Goal: Task Accomplishment & Management: Use online tool/utility

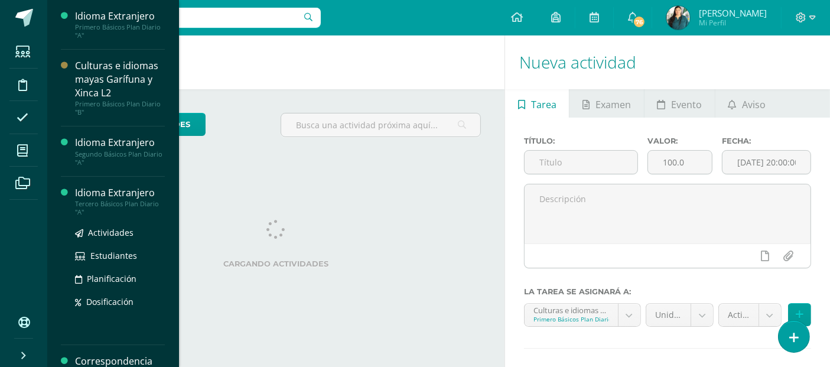
click at [83, 181] on div "Idioma Extranjero Tercero Básicos Plan Diario "A" Actividades Estudiantes Plani…" at bounding box center [113, 261] width 104 height 169
click at [92, 191] on div "Idioma Extranjero" at bounding box center [120, 193] width 90 height 14
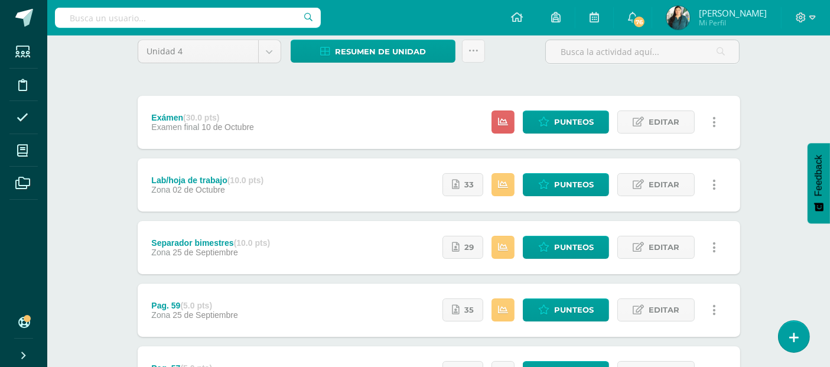
scroll to position [152, 0]
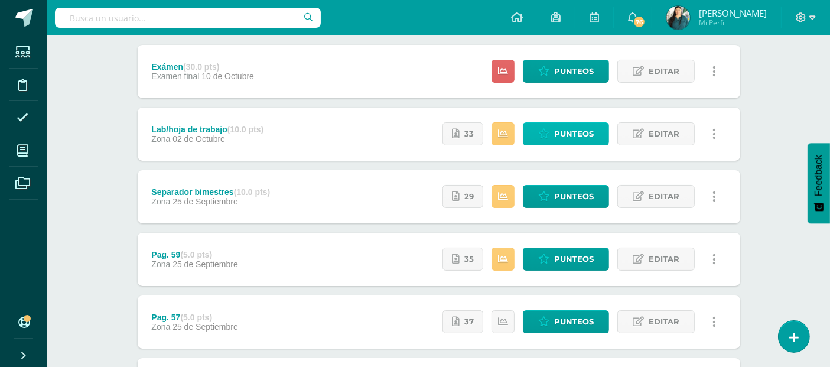
click at [559, 138] on span "Punteos" at bounding box center [574, 134] width 40 height 22
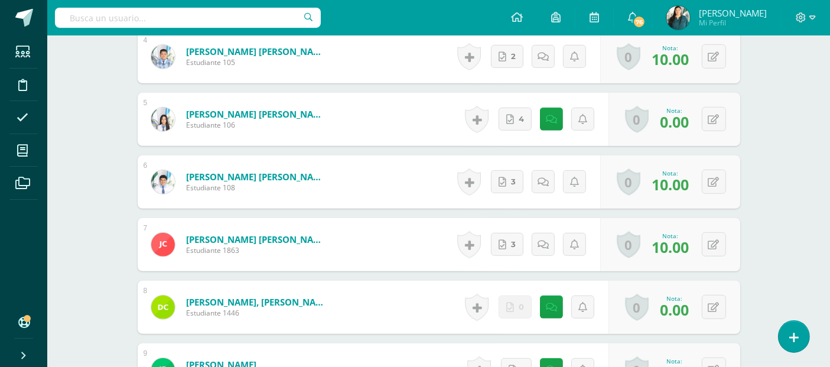
scroll to position [608, 0]
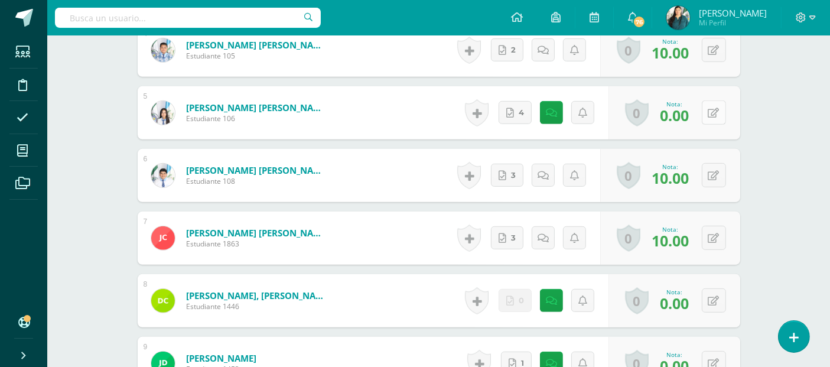
click at [717, 118] on icon at bounding box center [713, 113] width 11 height 10
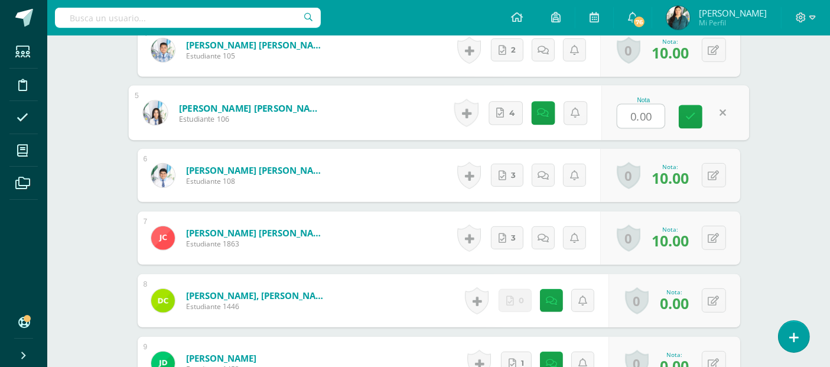
scroll to position [609, 0]
type input "8"
click at [696, 123] on link at bounding box center [690, 117] width 24 height 24
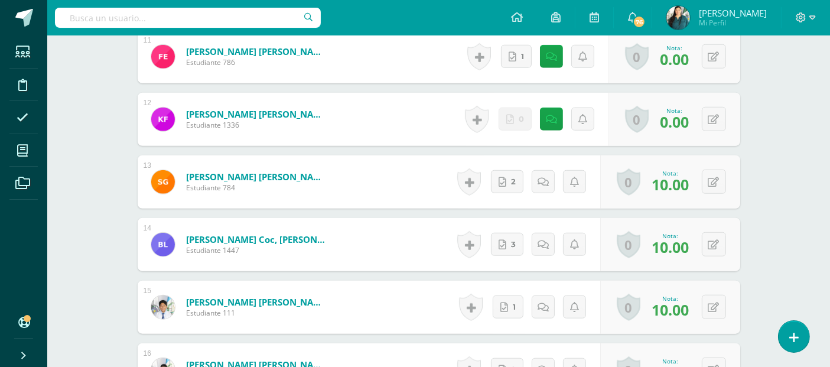
scroll to position [1055, 0]
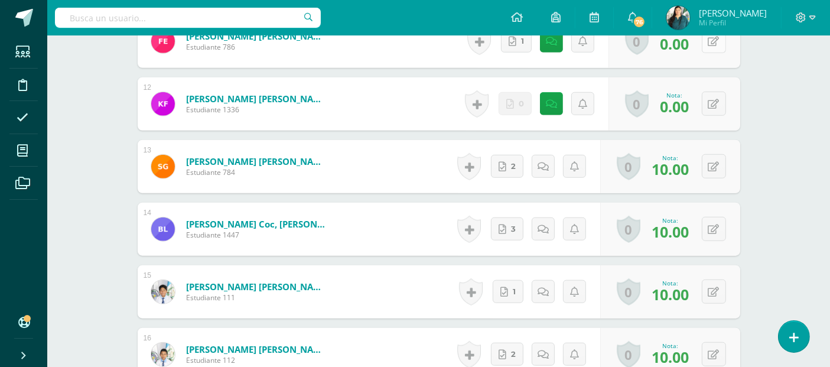
click at [717, 53] on button at bounding box center [713, 41] width 24 height 24
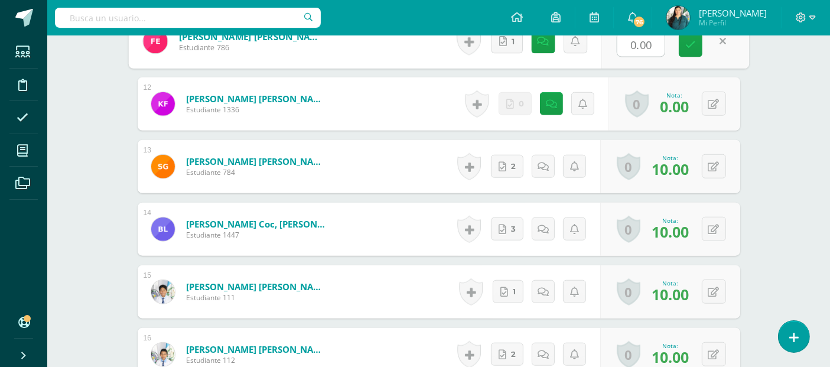
type input "8"
click at [697, 53] on link at bounding box center [690, 46] width 24 height 24
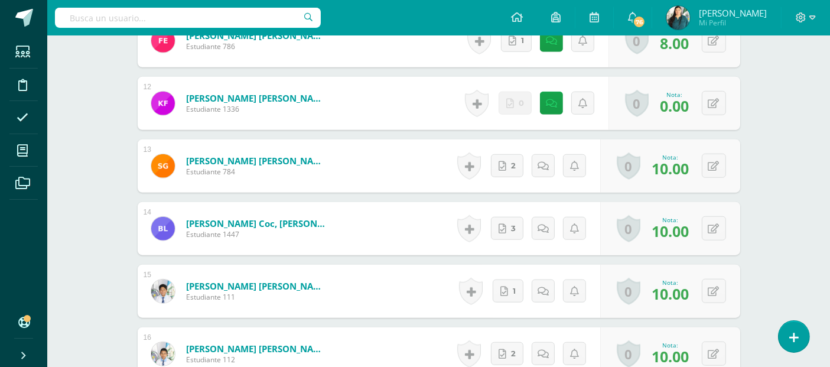
scroll to position [1056, 0]
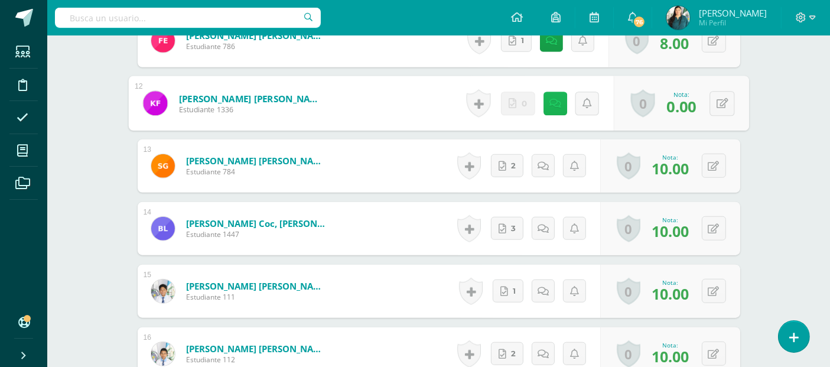
click at [560, 107] on link at bounding box center [555, 104] width 24 height 24
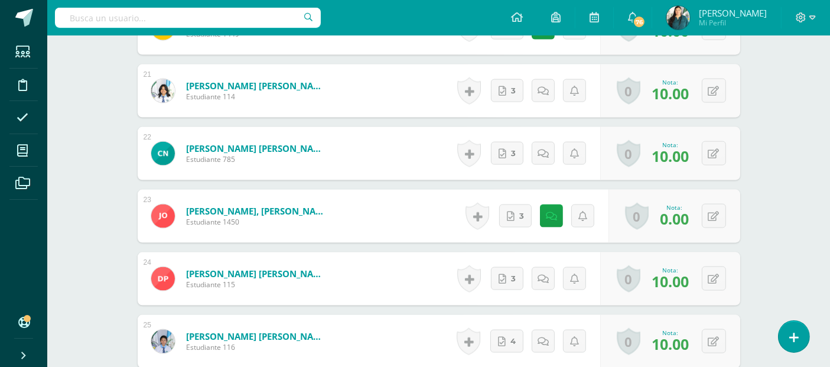
scroll to position [1644, 0]
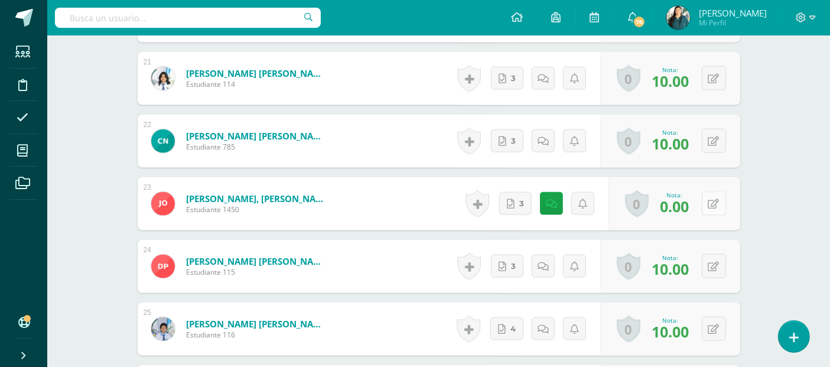
click at [709, 209] on icon at bounding box center [713, 204] width 11 height 10
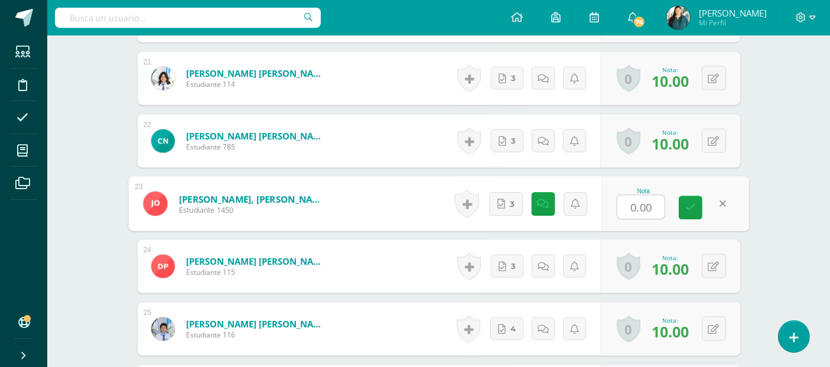
type input "8"
click at [688, 213] on icon at bounding box center [690, 208] width 11 height 10
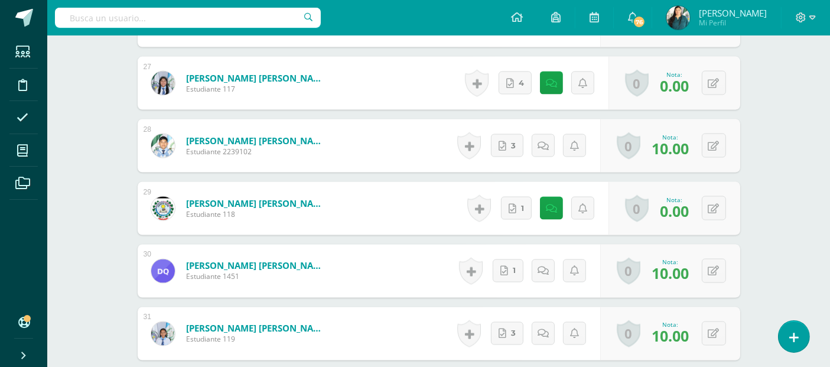
scroll to position [2022, 0]
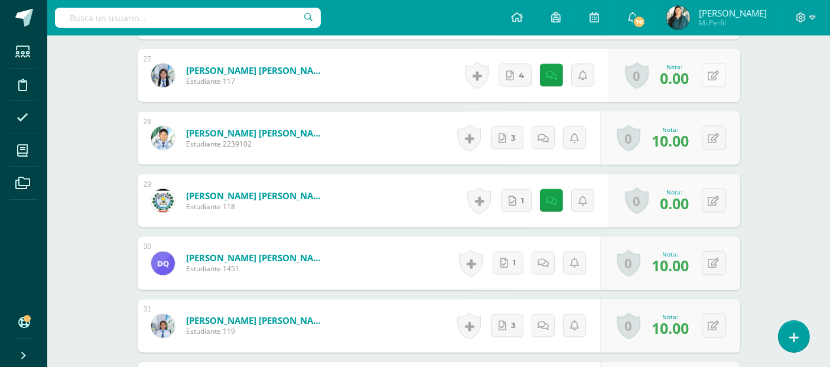
click at [713, 77] on button at bounding box center [713, 75] width 24 height 24
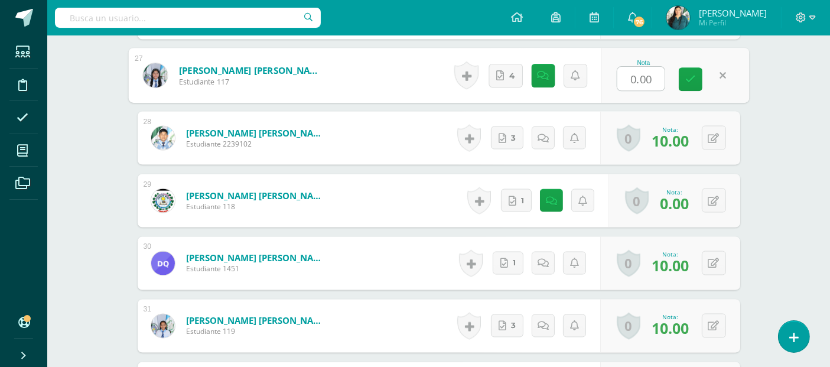
type input "8"
click at [695, 86] on link at bounding box center [690, 80] width 24 height 24
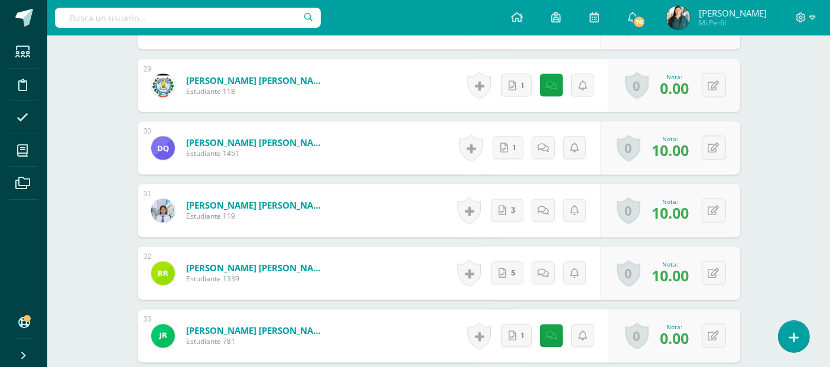
scroll to position [2141, 0]
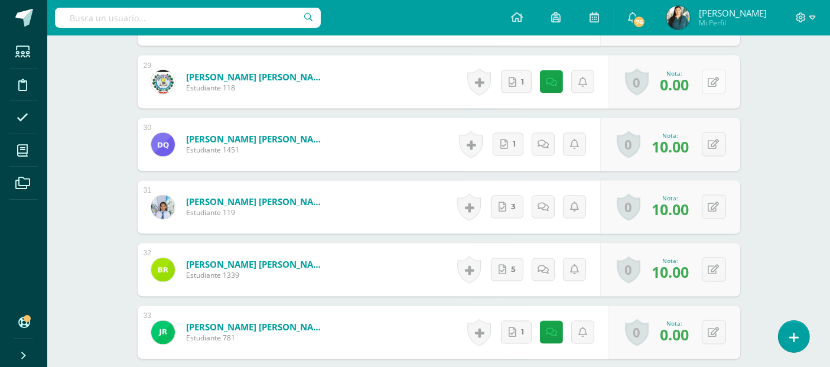
click at [720, 94] on button at bounding box center [713, 82] width 24 height 24
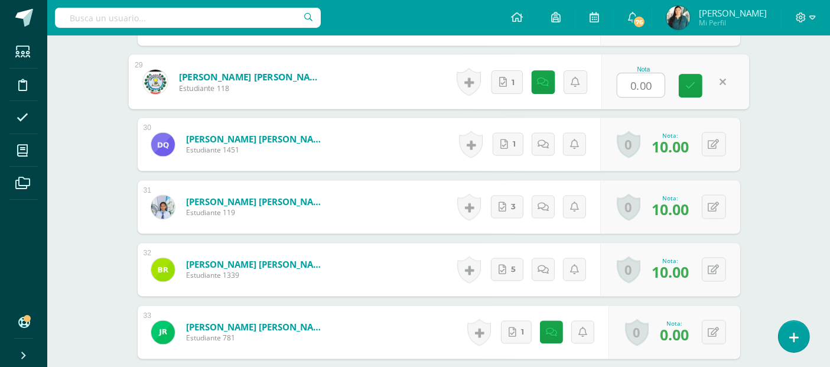
type input "8"
click at [696, 97] on link at bounding box center [690, 86] width 24 height 24
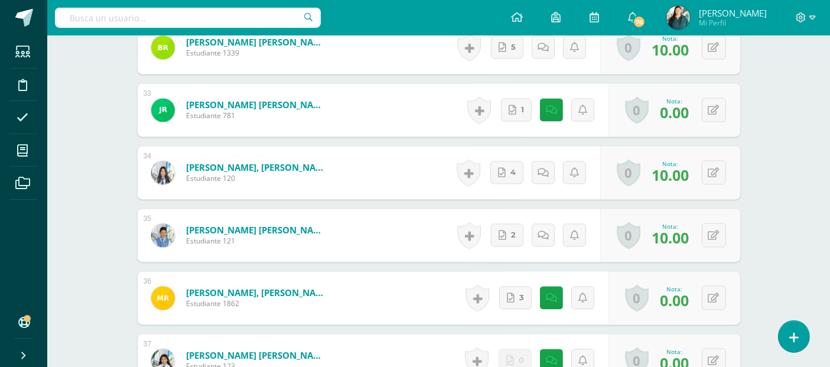
scroll to position [2388, 0]
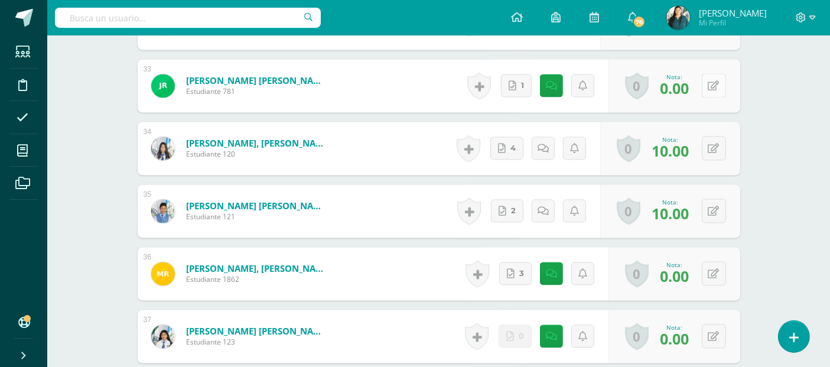
click at [716, 91] on icon at bounding box center [713, 86] width 11 height 10
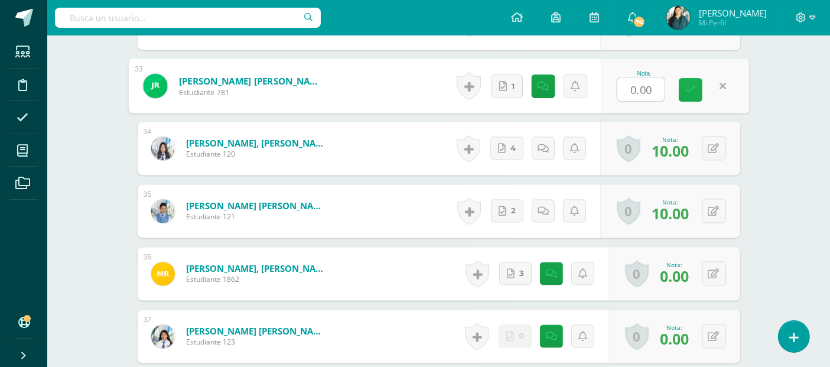
click at [685, 94] on icon at bounding box center [690, 89] width 11 height 10
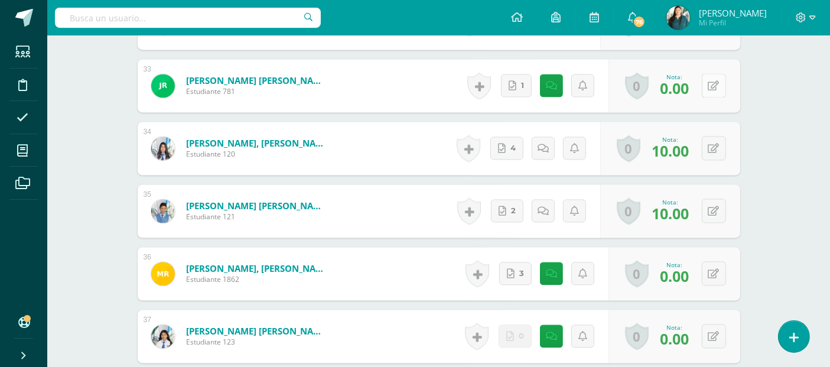
click at [717, 91] on icon at bounding box center [713, 86] width 11 height 10
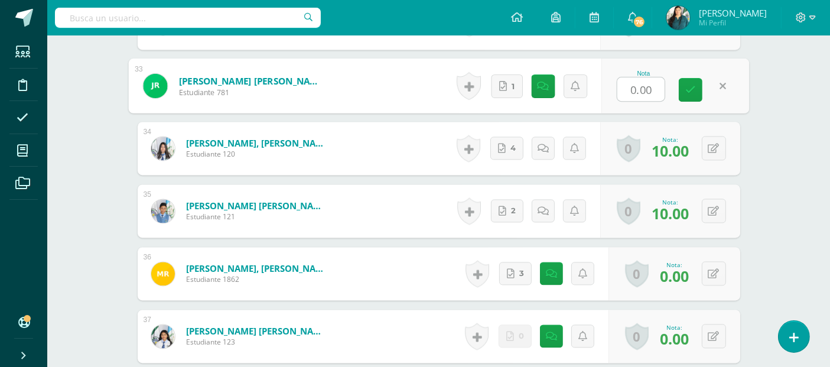
type input "8"
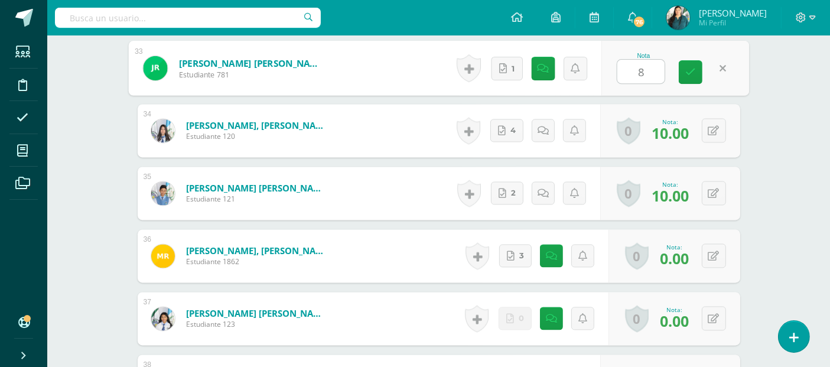
scroll to position [2410, 0]
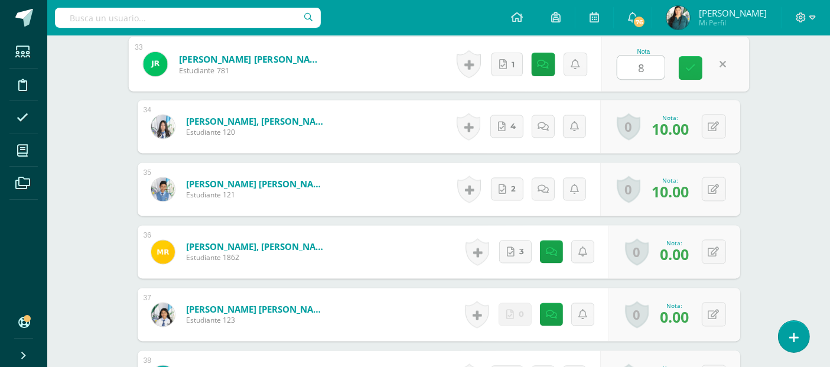
click at [685, 73] on icon at bounding box center [690, 68] width 11 height 10
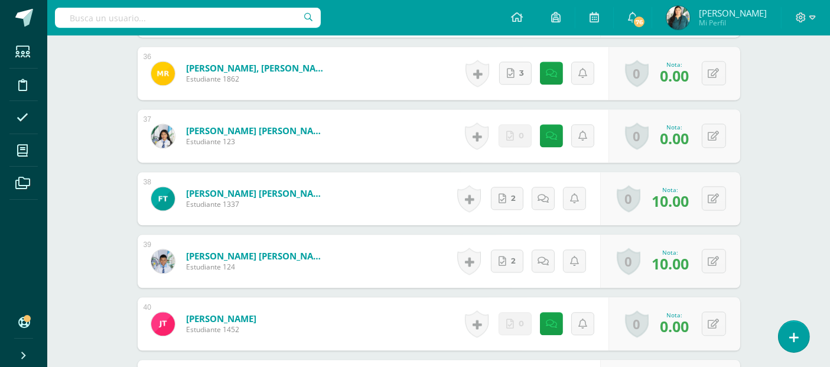
scroll to position [2593, 0]
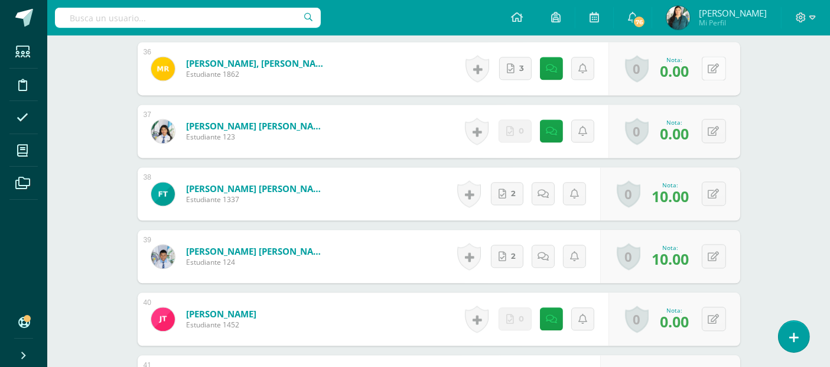
click at [710, 80] on button at bounding box center [713, 68] width 24 height 24
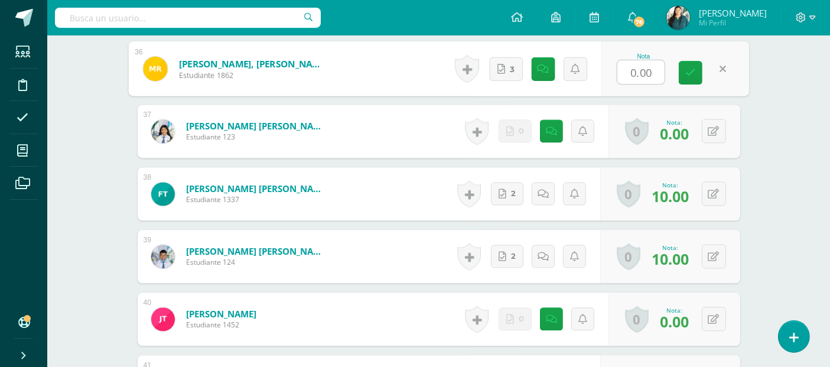
type input "8"
click at [694, 77] on icon at bounding box center [690, 72] width 11 height 10
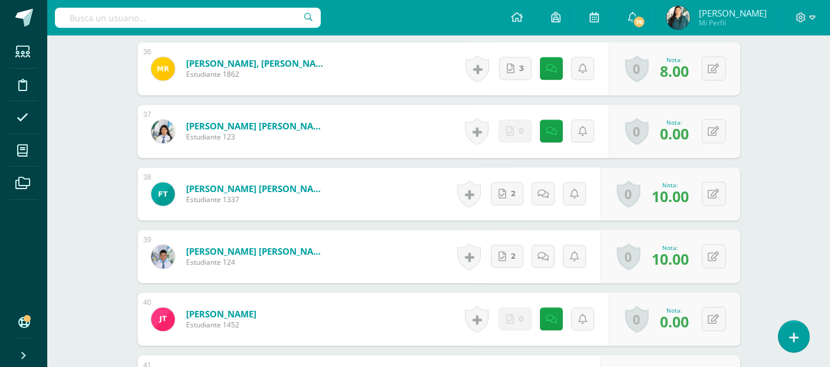
scroll to position [2779, 0]
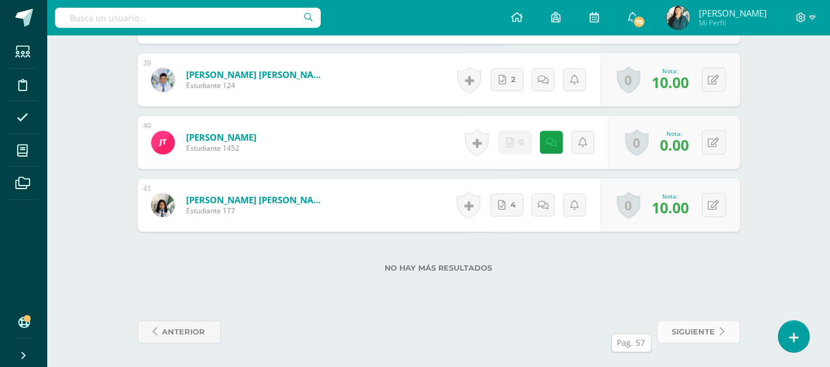
click at [703, 328] on span "siguiente" at bounding box center [693, 332] width 43 height 22
click at [703, 328] on span at bounding box center [697, 331] width 57 height 15
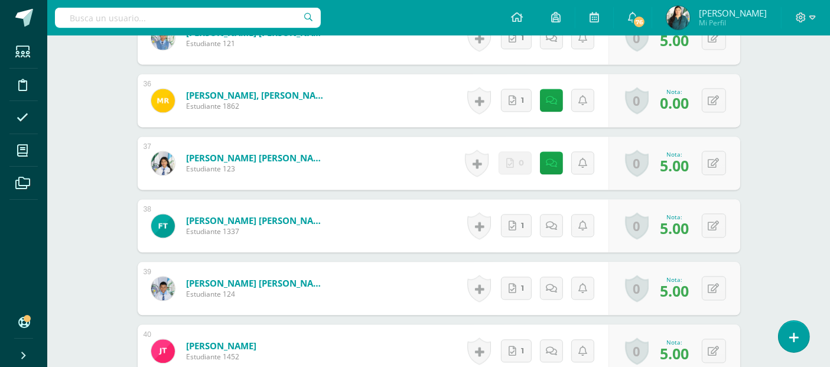
scroll to position [2568, 0]
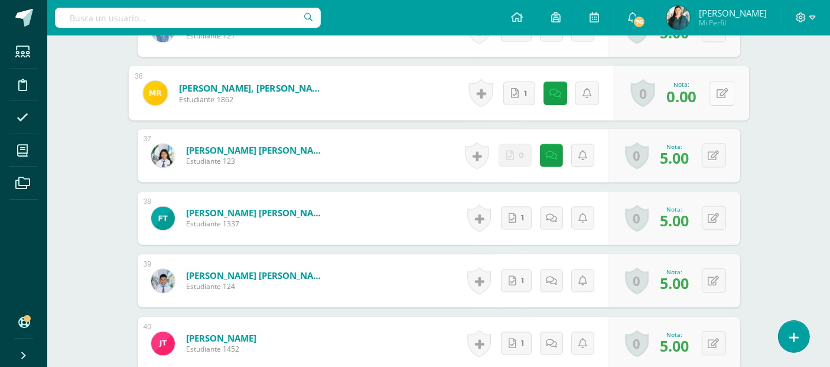
click at [710, 105] on button at bounding box center [721, 92] width 25 height 25
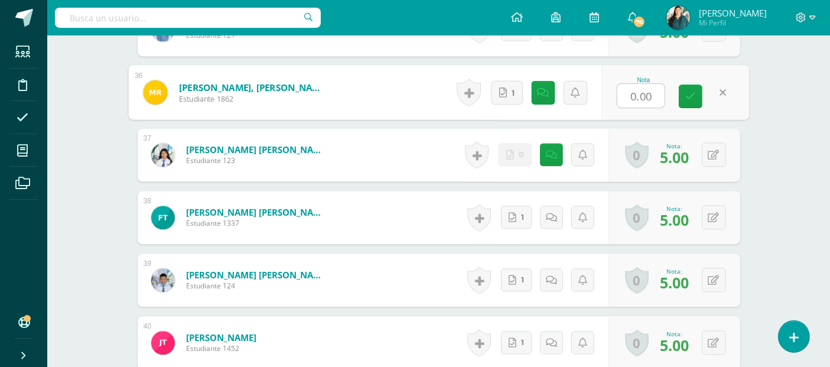
type input "4"
click at [691, 101] on icon at bounding box center [690, 96] width 11 height 10
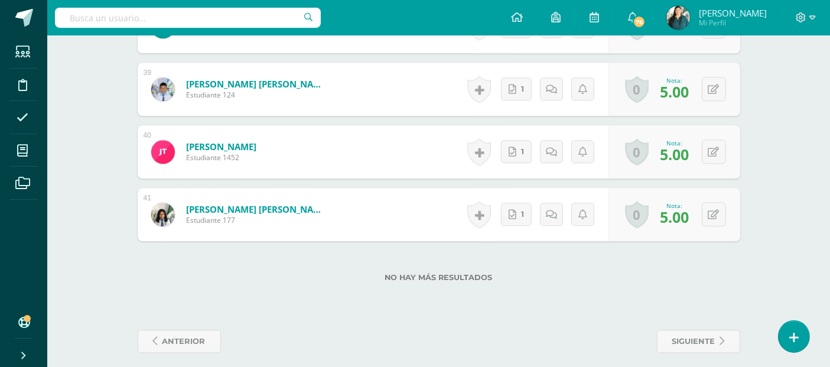
scroll to position [2779, 0]
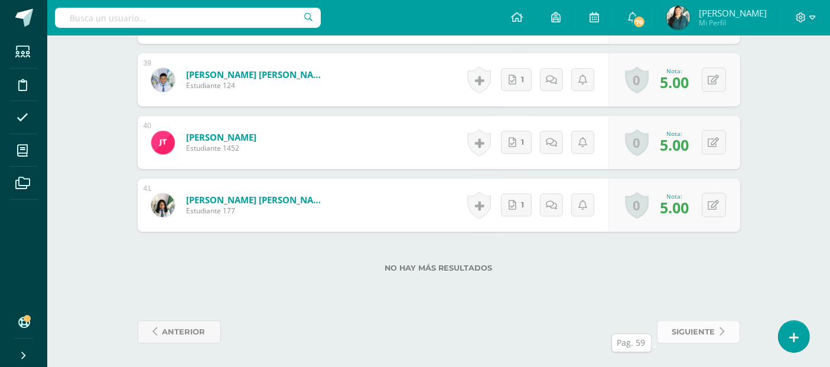
click at [683, 332] on span "siguiente" at bounding box center [693, 332] width 43 height 22
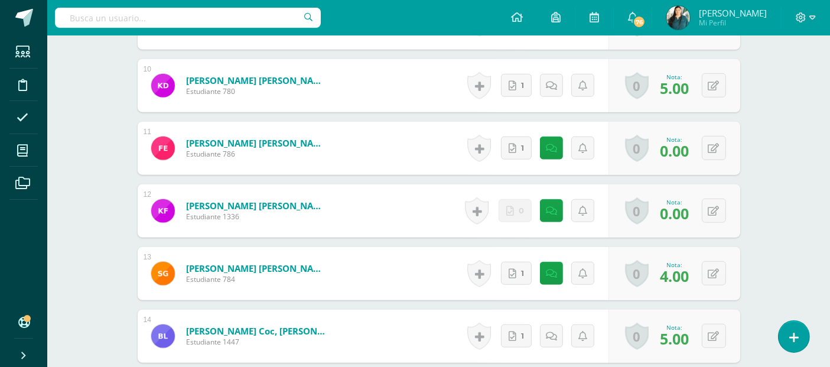
scroll to position [1026, 0]
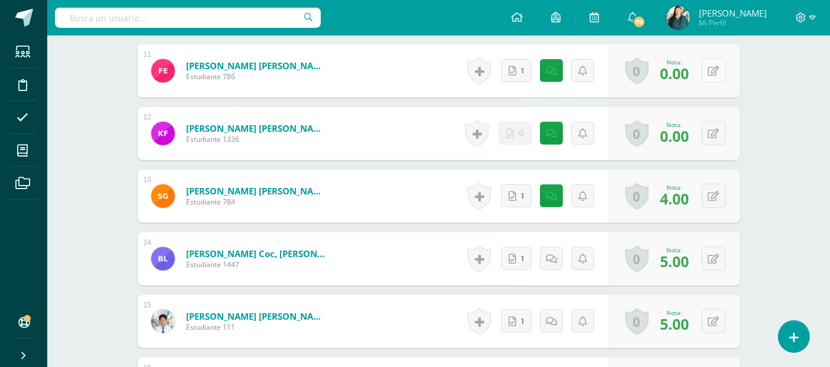
click at [710, 76] on icon at bounding box center [713, 71] width 11 height 10
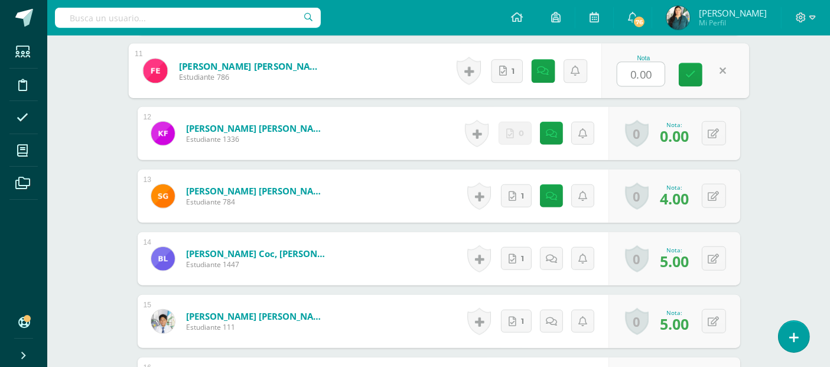
type input "4"
click at [693, 80] on icon at bounding box center [690, 75] width 11 height 10
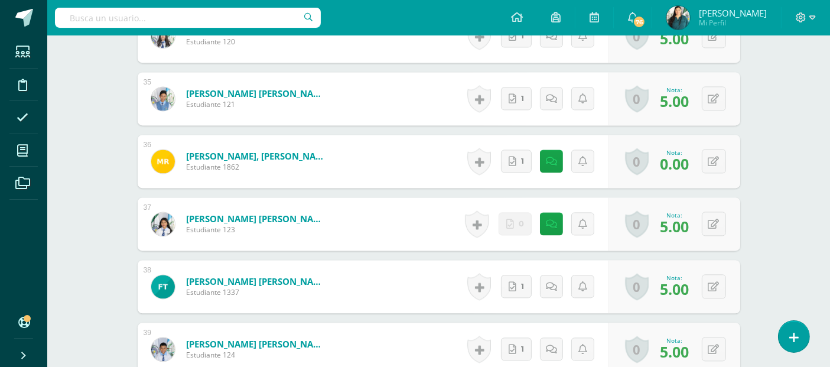
scroll to position [2515, 0]
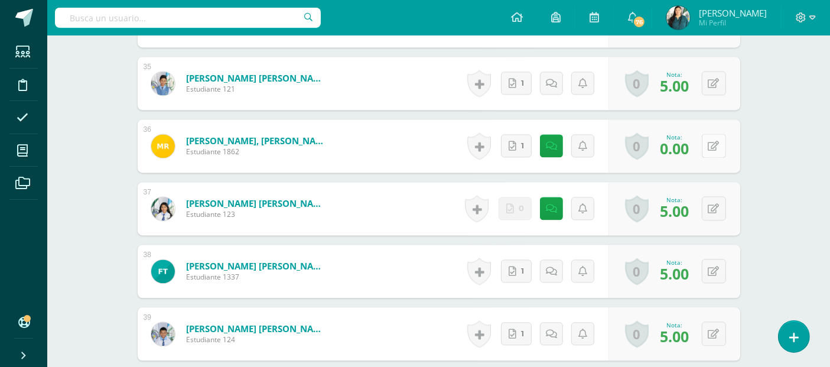
click at [717, 151] on icon at bounding box center [713, 146] width 11 height 10
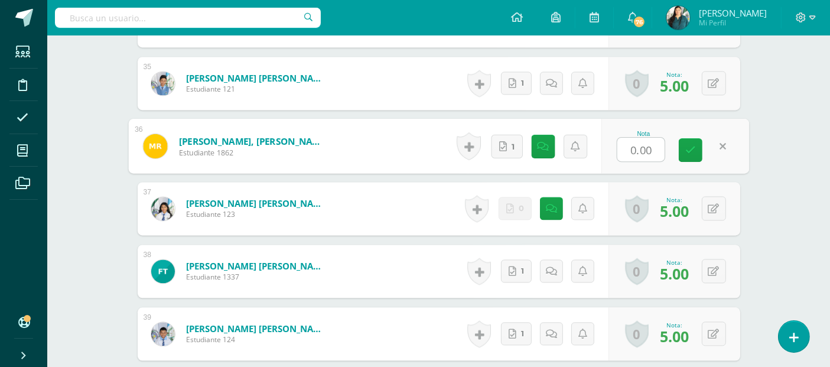
scroll to position [2516, 0]
type input "4"
click at [691, 152] on link at bounding box center [690, 150] width 24 height 24
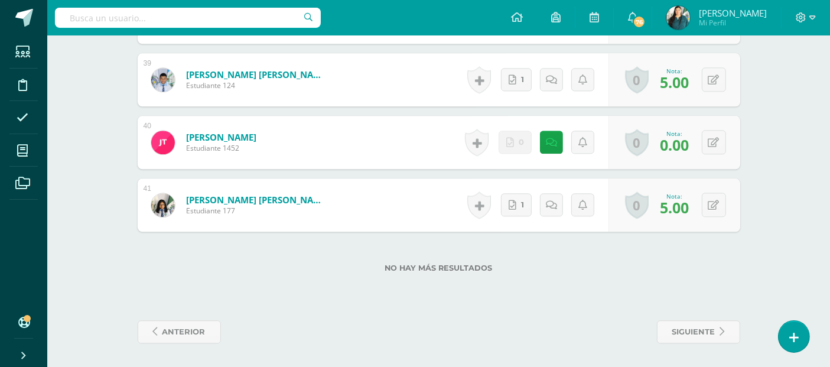
scroll to position [2779, 0]
click at [728, 331] on link "siguiente" at bounding box center [698, 331] width 83 height 23
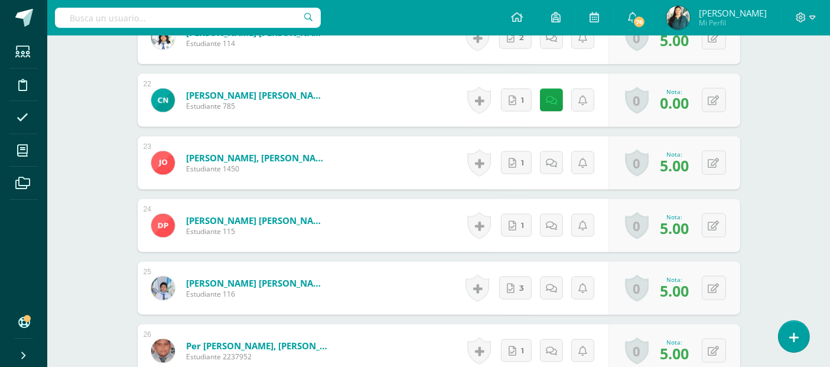
scroll to position [1690, 0]
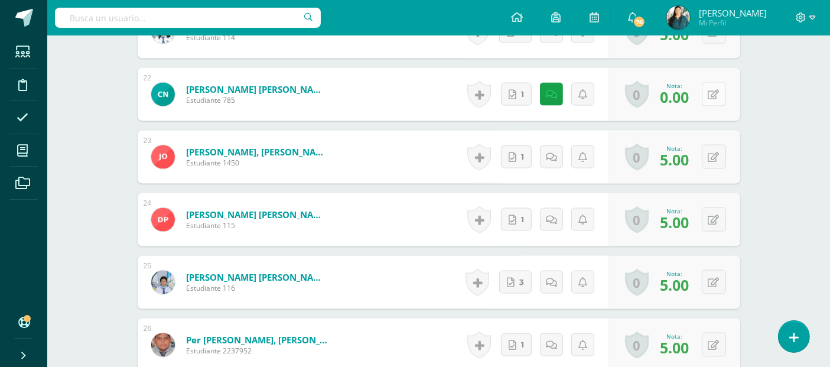
click at [711, 106] on button at bounding box center [713, 94] width 24 height 24
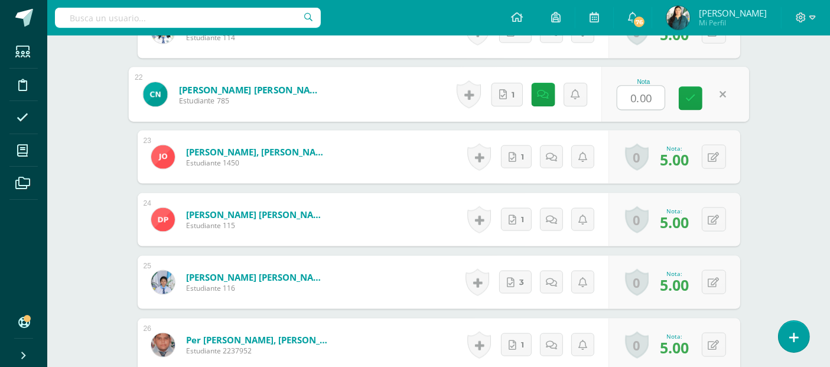
type input "4"
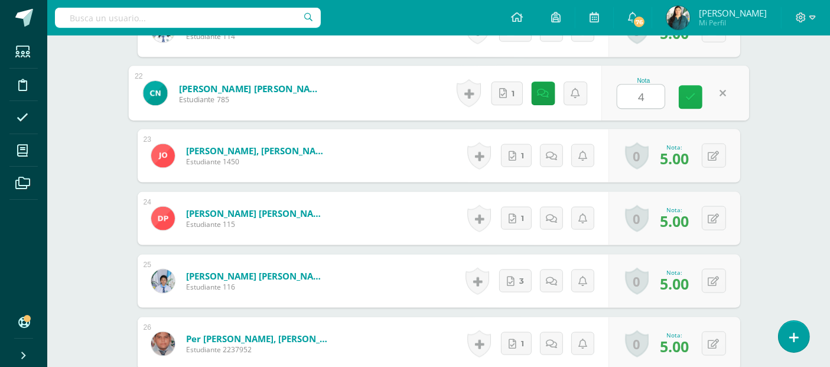
click at [678, 101] on link at bounding box center [690, 98] width 24 height 24
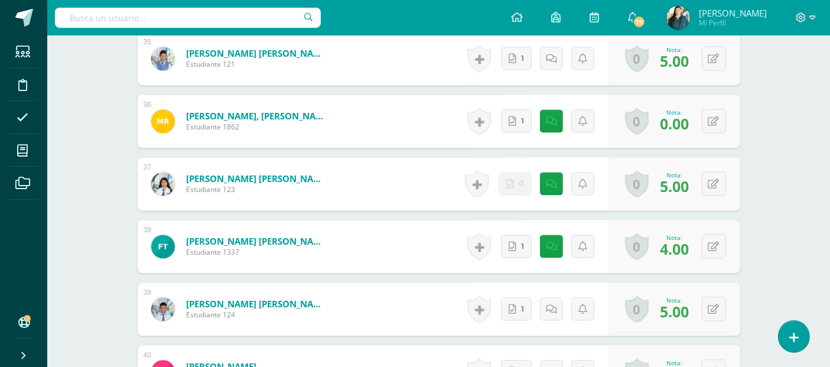
scroll to position [2560, 0]
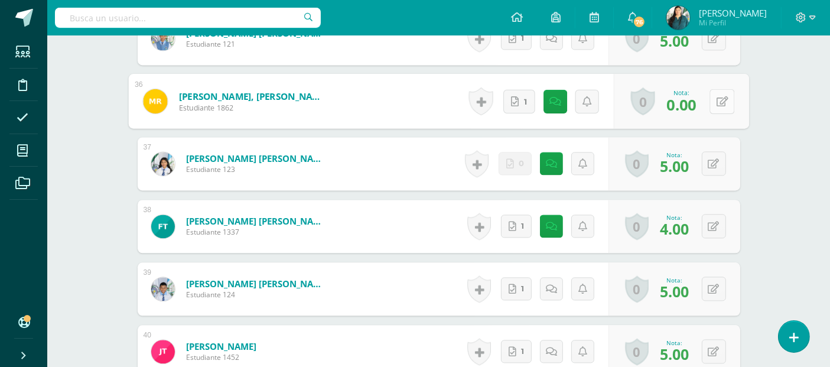
click at [716, 113] on button at bounding box center [721, 101] width 25 height 25
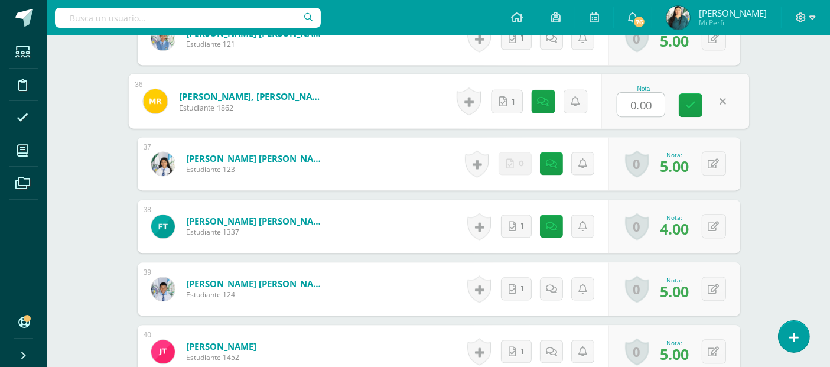
type input "4"
click at [687, 110] on icon at bounding box center [690, 105] width 11 height 10
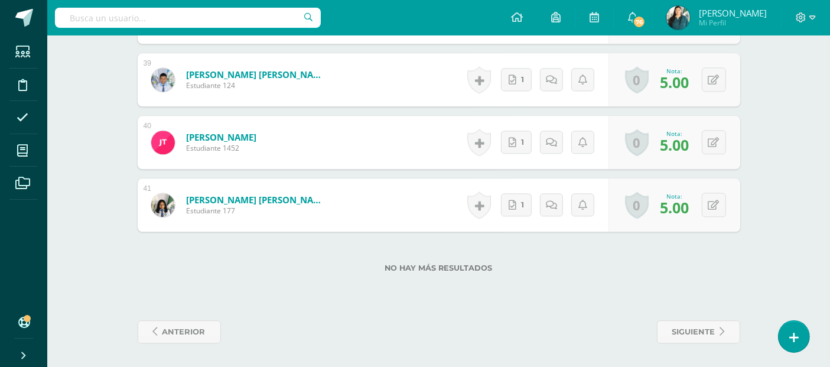
scroll to position [2779, 0]
click at [710, 332] on span "siguiente" at bounding box center [693, 332] width 43 height 22
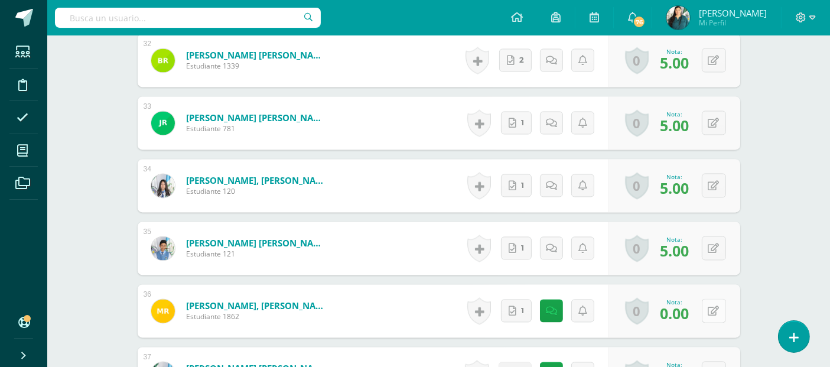
scroll to position [2351, 0]
click at [707, 321] on div "0 [GEOGRAPHIC_DATA] Logros obtenidos Aún no hay logros agregados Nota: 0.00" at bounding box center [674, 309] width 132 height 53
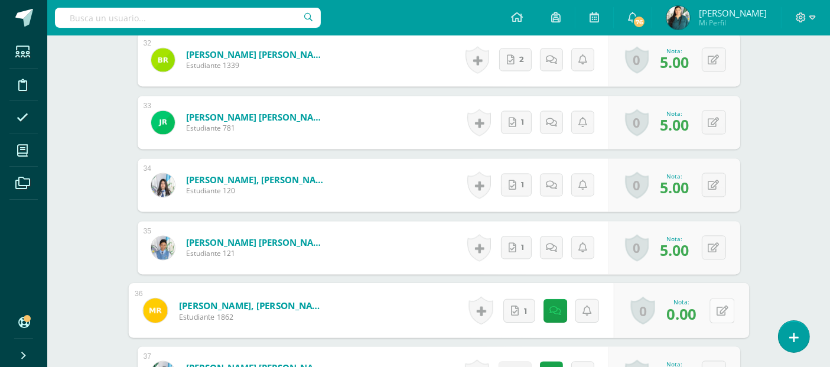
click at [715, 321] on button at bounding box center [721, 310] width 25 height 25
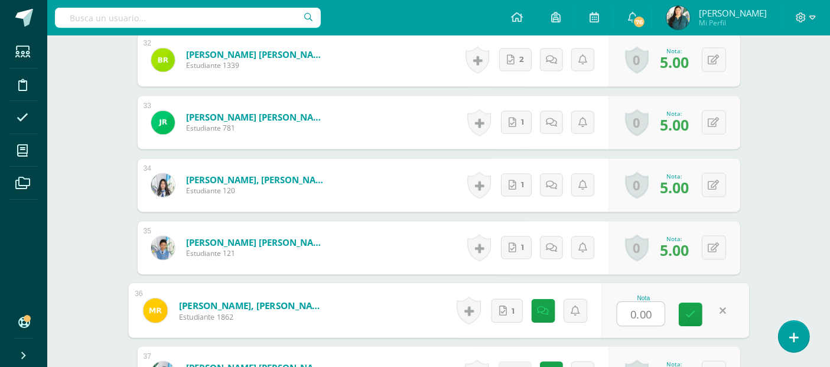
type input "4"
click at [699, 321] on link at bounding box center [690, 314] width 24 height 24
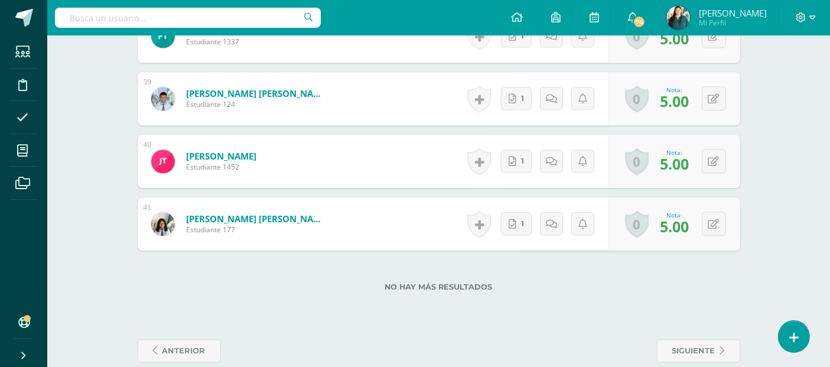
scroll to position [2779, 0]
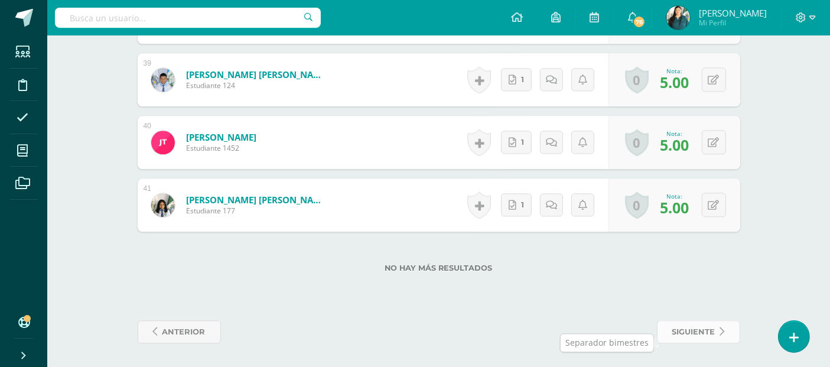
click at [709, 329] on span "siguiente" at bounding box center [693, 332] width 43 height 22
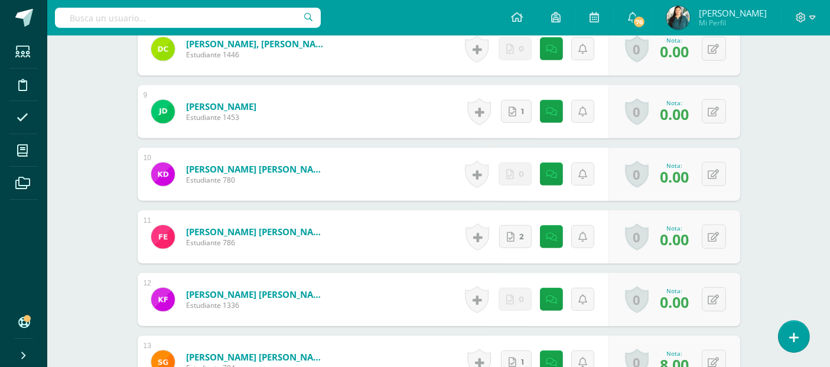
scroll to position [879, 0]
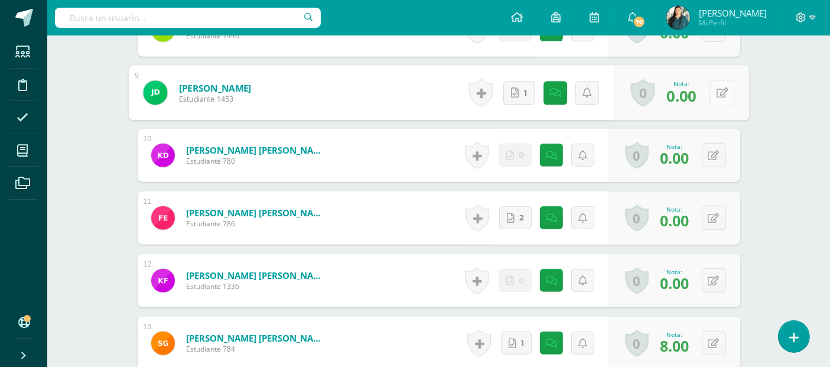
click at [716, 97] on icon at bounding box center [722, 92] width 12 height 10
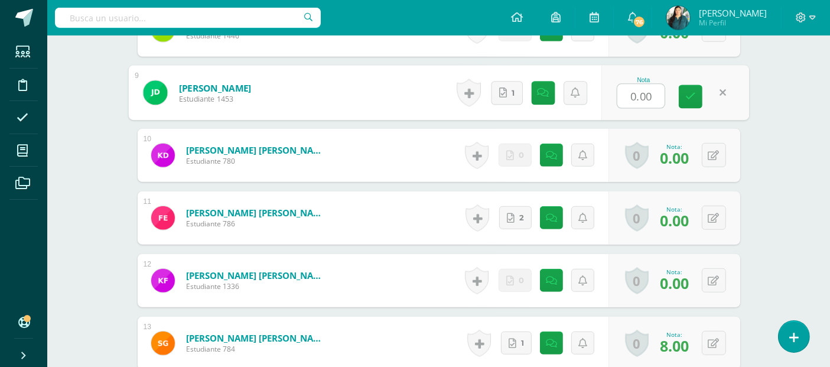
type input "8"
click at [697, 105] on link at bounding box center [690, 97] width 24 height 24
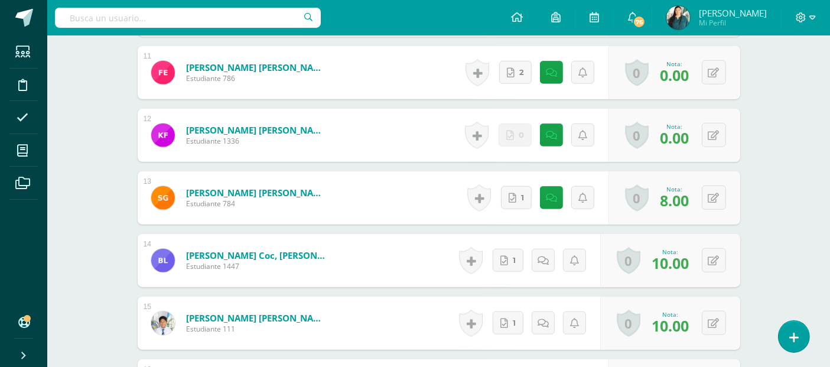
scroll to position [1040, 0]
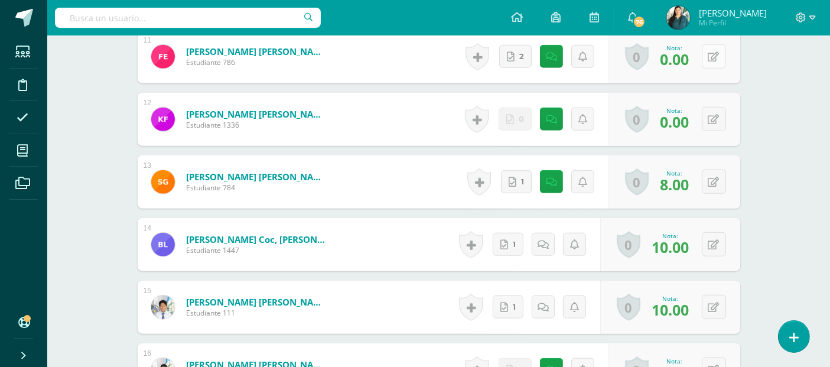
click at [711, 62] on icon at bounding box center [713, 57] width 11 height 10
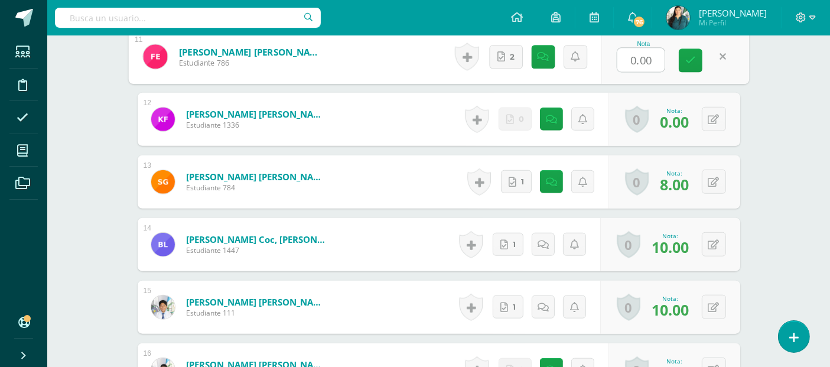
type input "8"
click at [693, 66] on icon at bounding box center [690, 61] width 11 height 10
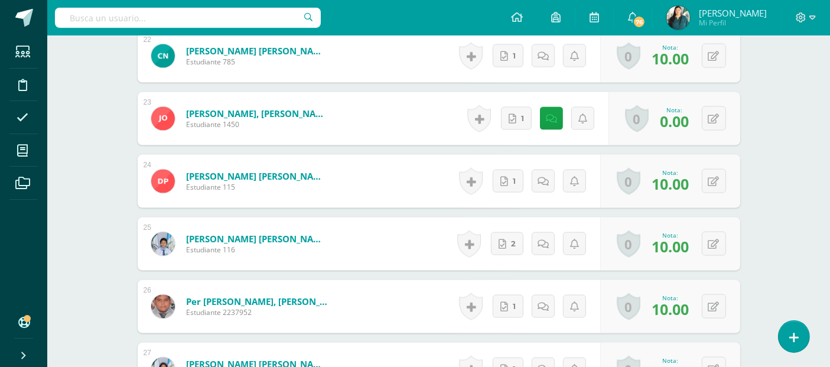
scroll to position [1736, 0]
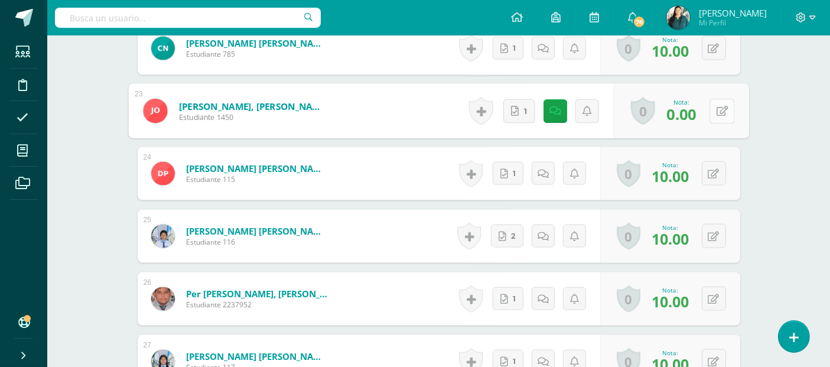
click at [711, 122] on button at bounding box center [721, 111] width 25 height 25
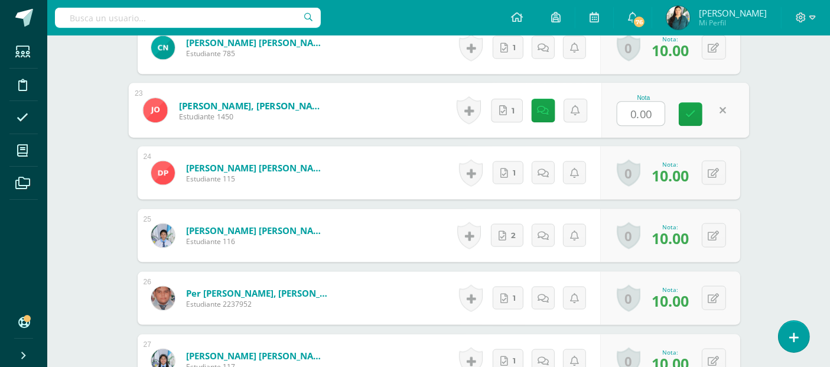
type input "8"
click at [695, 120] on link at bounding box center [690, 115] width 24 height 24
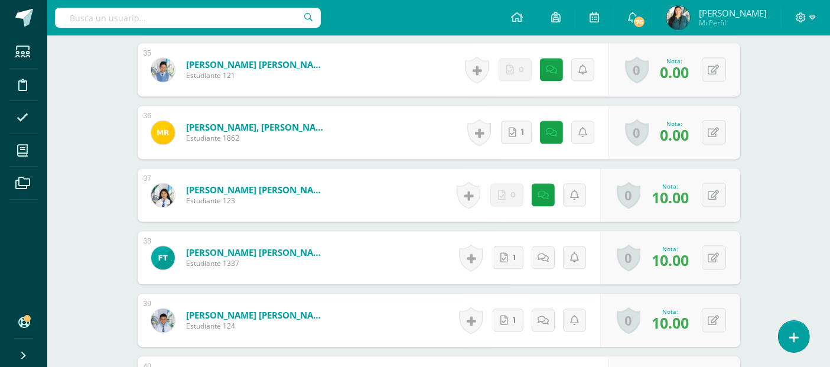
scroll to position [2545, 0]
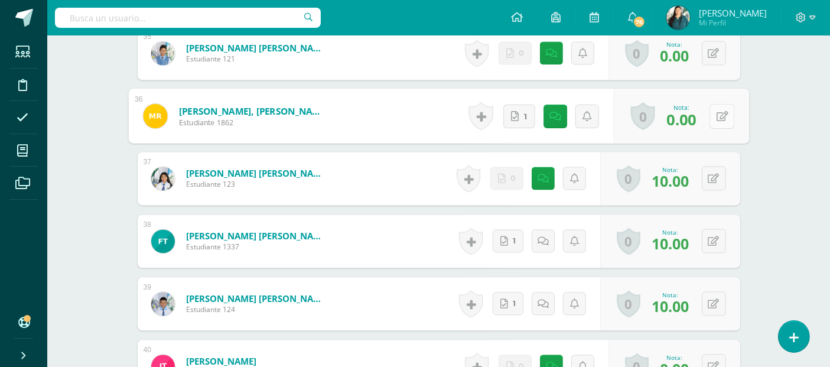
click at [722, 120] on button at bounding box center [721, 115] width 25 height 25
type input "8"
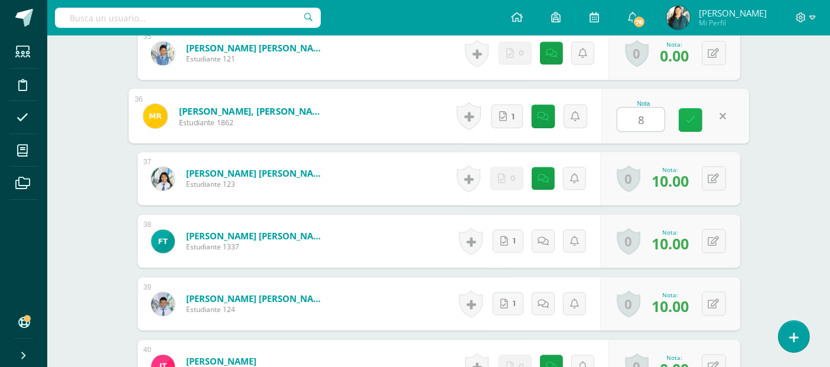
click at [692, 125] on icon at bounding box center [690, 120] width 11 height 10
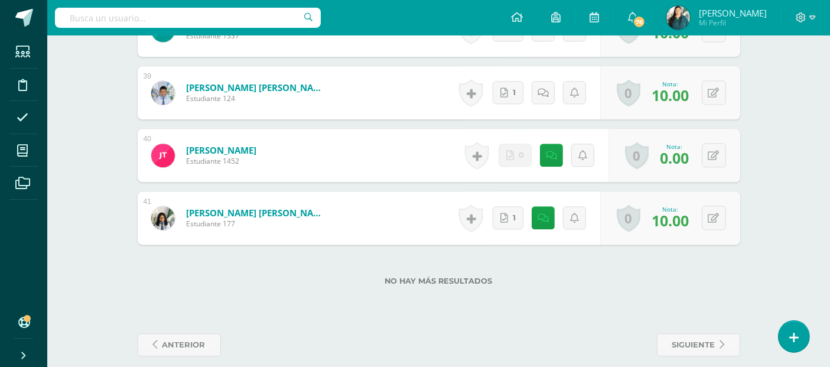
scroll to position [2779, 0]
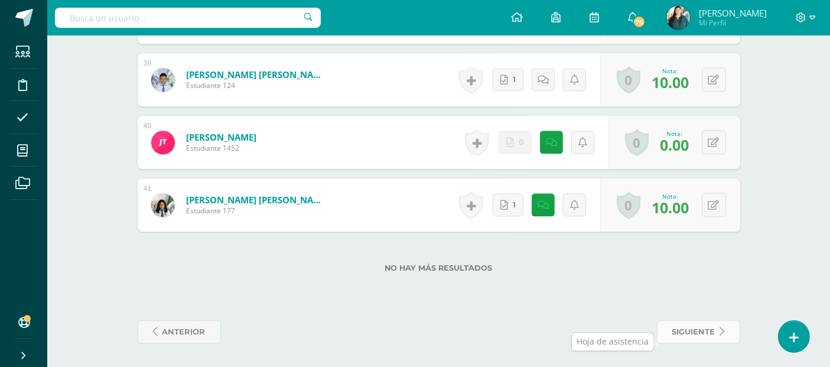
click at [673, 327] on span "siguiente" at bounding box center [693, 332] width 43 height 22
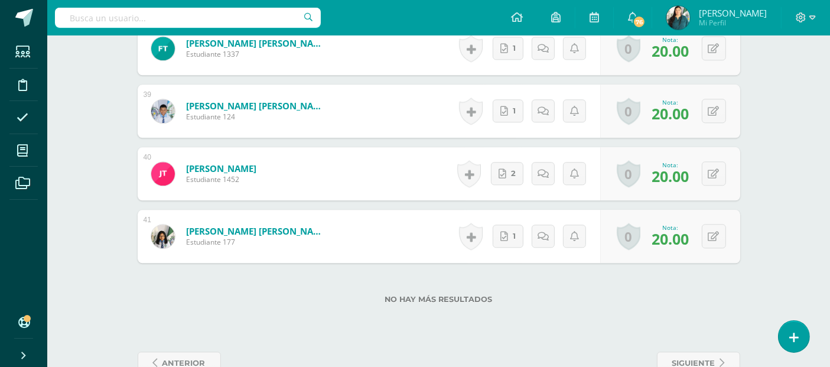
scroll to position [2833, 0]
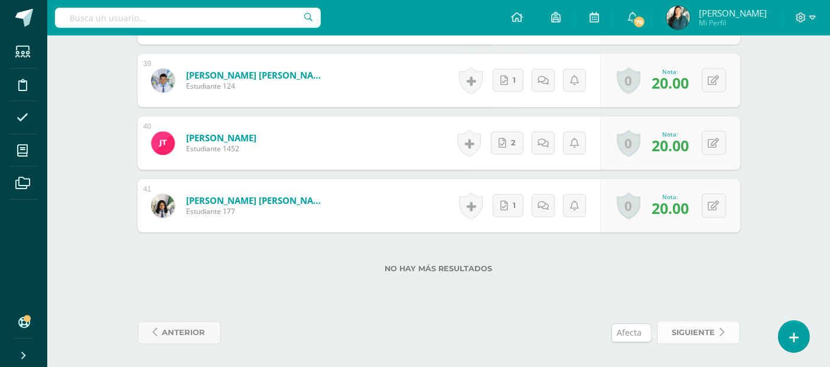
click at [725, 327] on link "siguiente" at bounding box center [698, 332] width 83 height 23
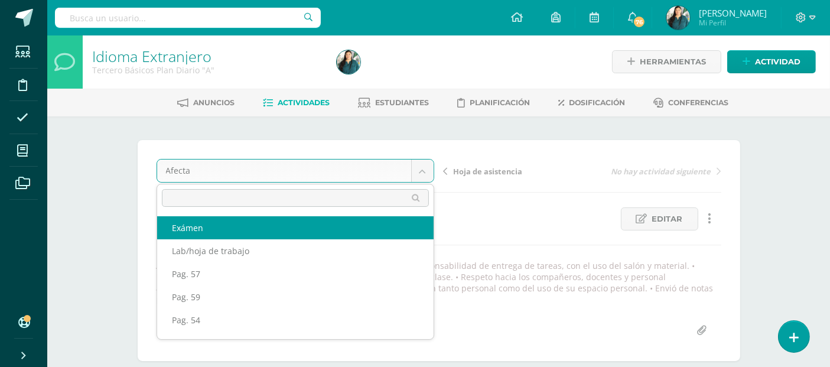
select select "/dashboard/teacher/grade-activity/84091/"
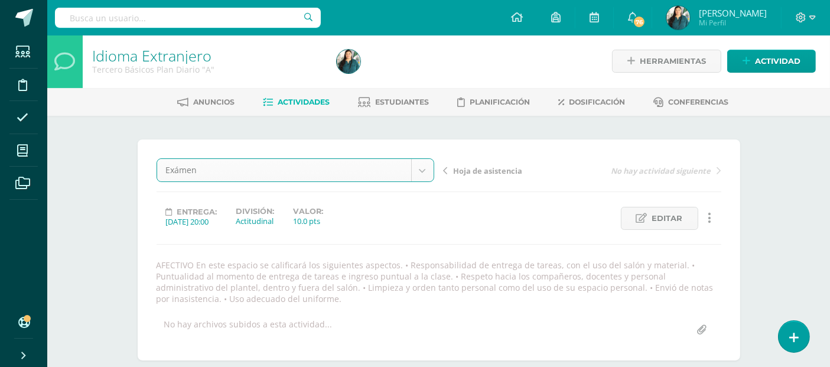
scroll to position [1, 0]
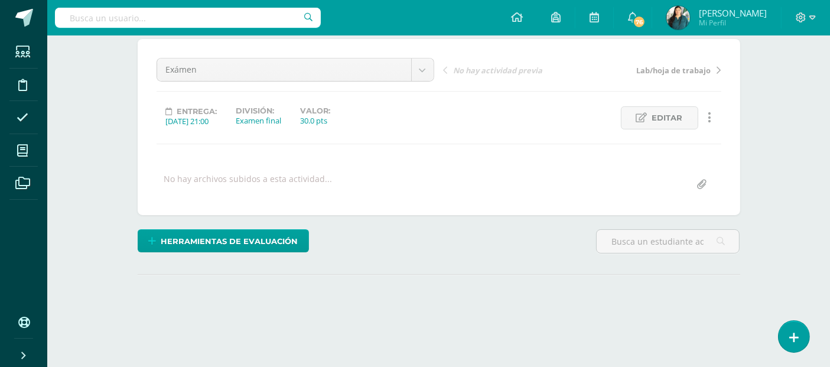
scroll to position [168, 0]
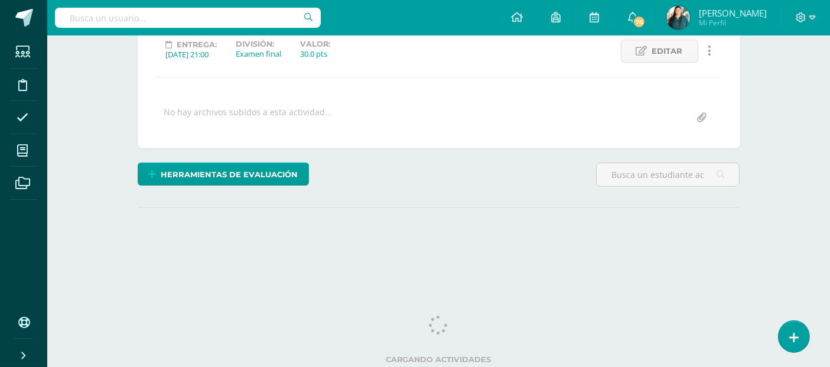
drag, startPoint x: 835, startPoint y: 21, endPoint x: 839, endPoint y: 189, distance: 168.3
click at [830, 189] on html "Estudiantes Disciplina Asistencia Mis cursos Archivos Soporte Ayuda Reportar un…" at bounding box center [415, 66] width 830 height 468
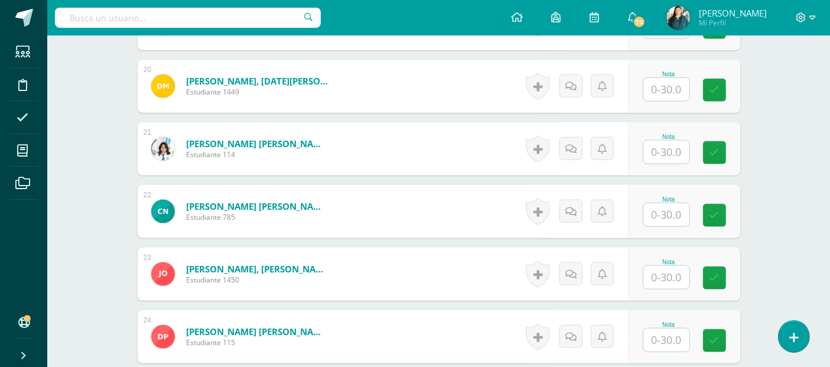
scroll to position [1564, 0]
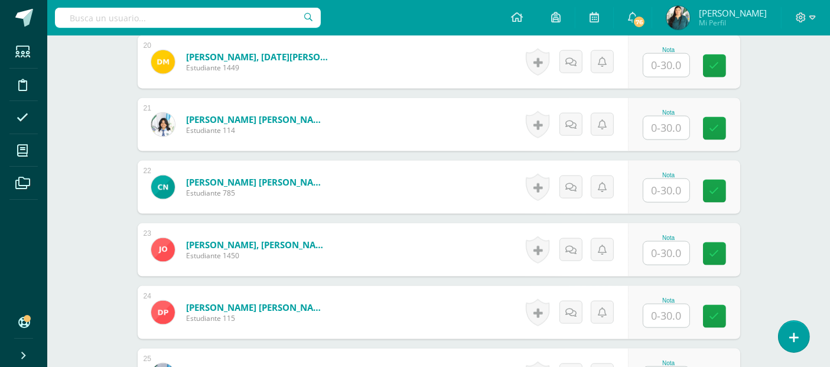
click at [666, 184] on input "text" at bounding box center [666, 190] width 46 height 23
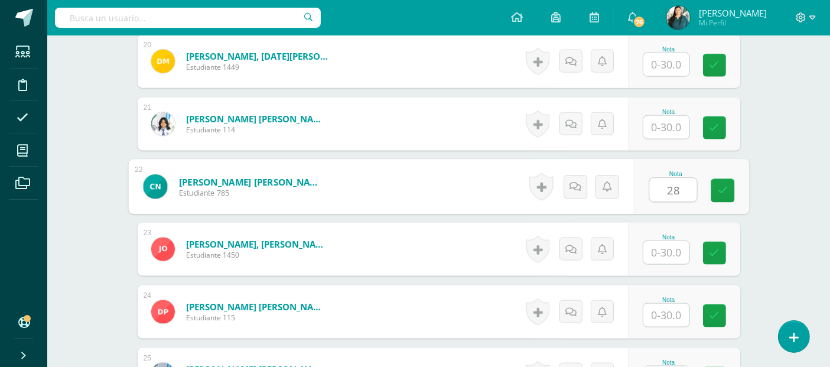
type input "28"
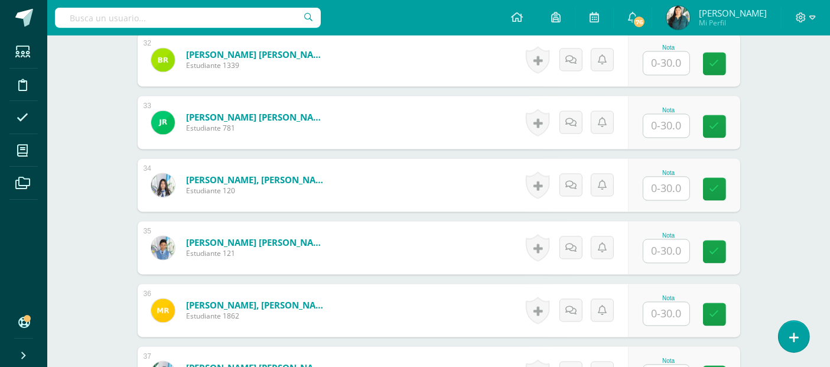
scroll to position [2329, 0]
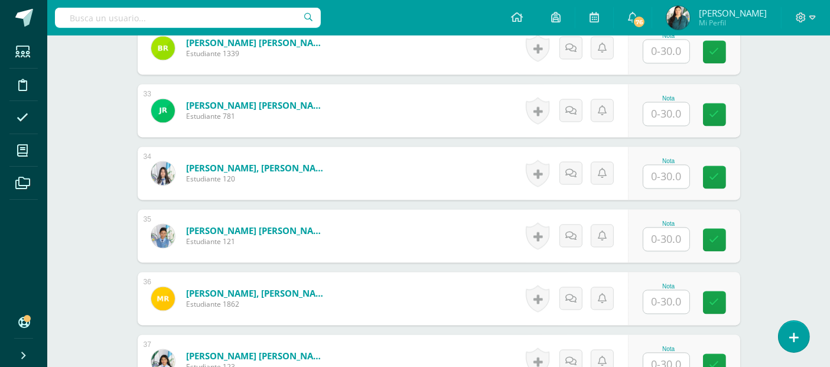
click at [664, 240] on input "text" at bounding box center [666, 238] width 46 height 23
type input "24"
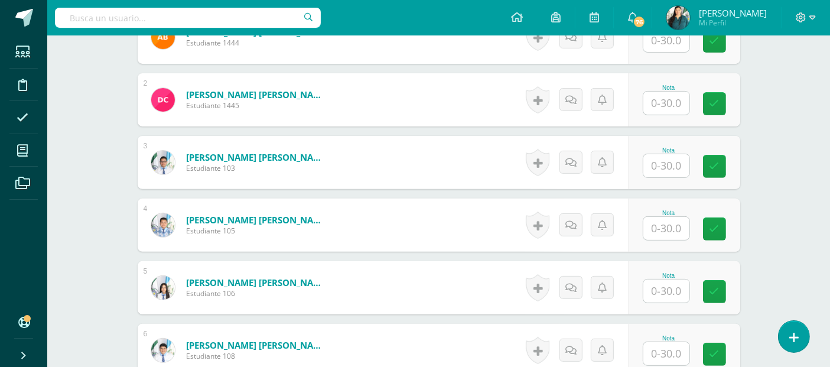
scroll to position [364, 0]
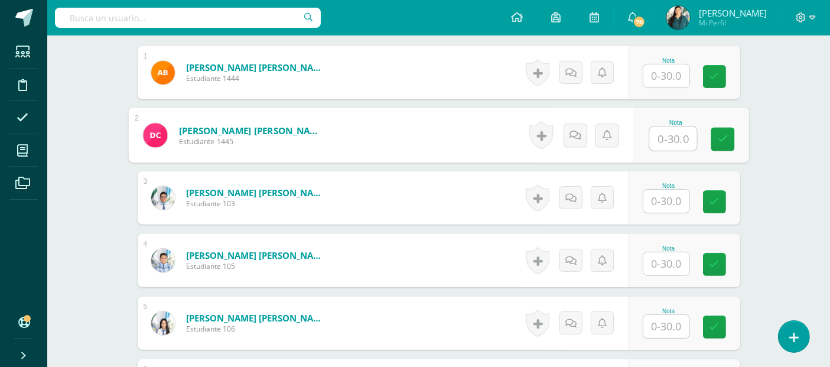
click at [663, 129] on input "text" at bounding box center [672, 139] width 47 height 24
type input "30"
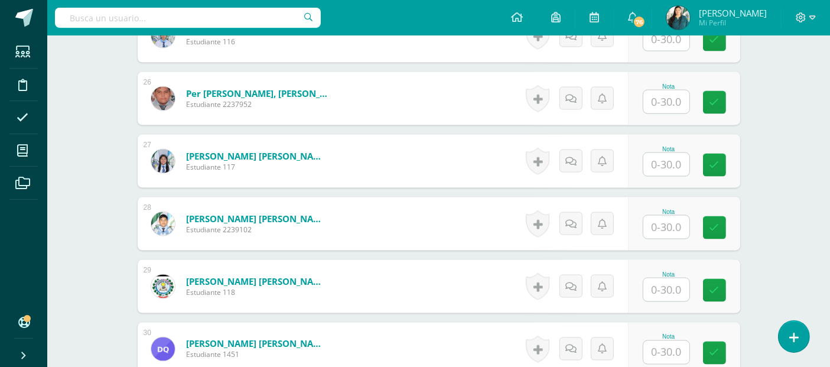
scroll to position [1923, 0]
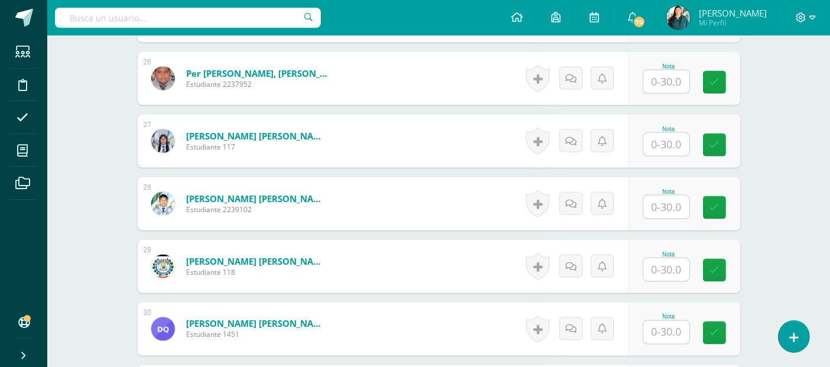
click at [673, 145] on input "text" at bounding box center [666, 144] width 46 height 23
type input "10"
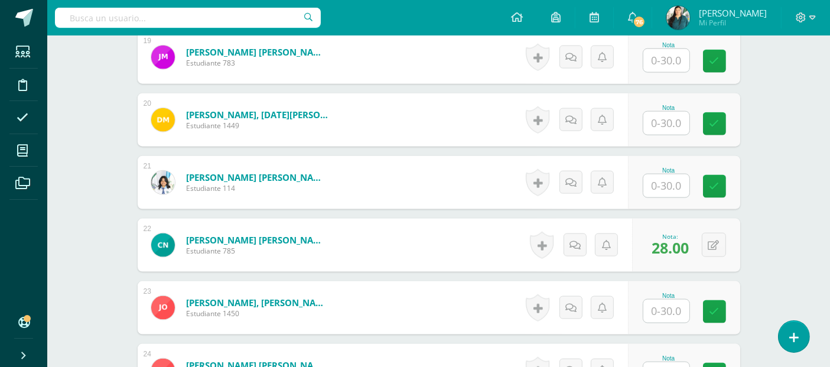
scroll to position [1514, 0]
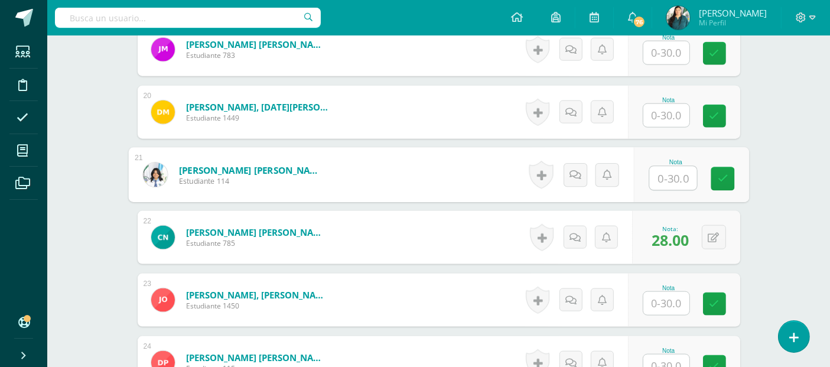
click at [674, 177] on input "text" at bounding box center [672, 179] width 47 height 24
type input "22"
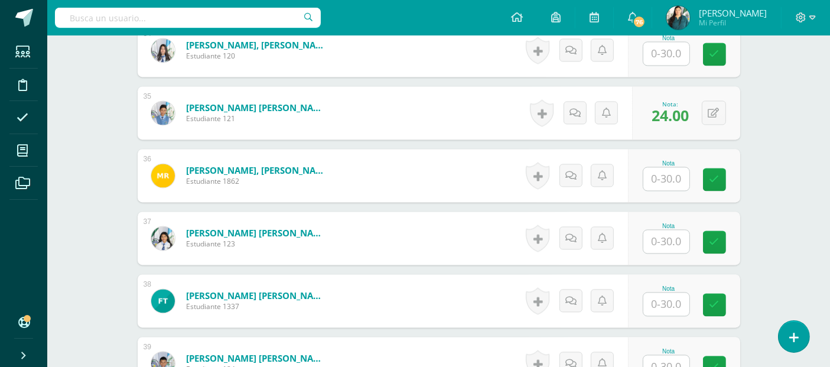
scroll to position [2551, 0]
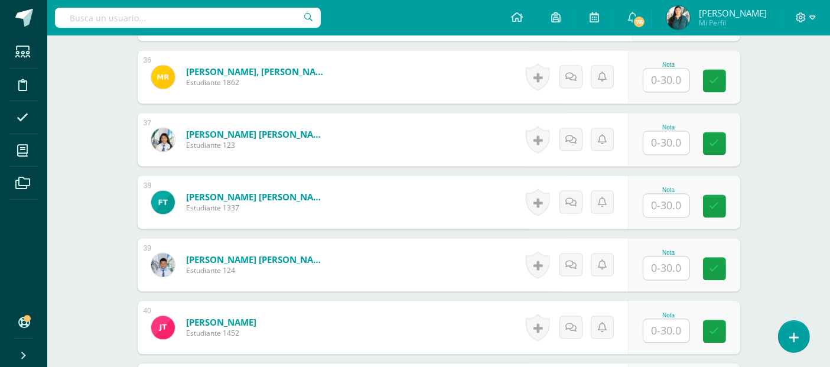
click at [673, 200] on input "text" at bounding box center [666, 205] width 46 height 23
type input "20"
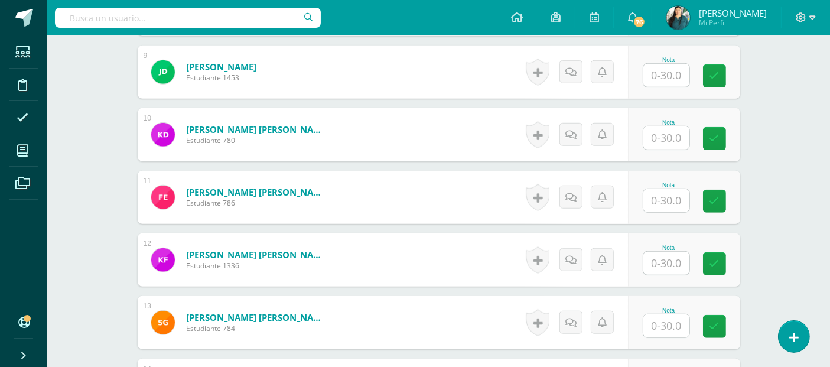
scroll to position [862, 0]
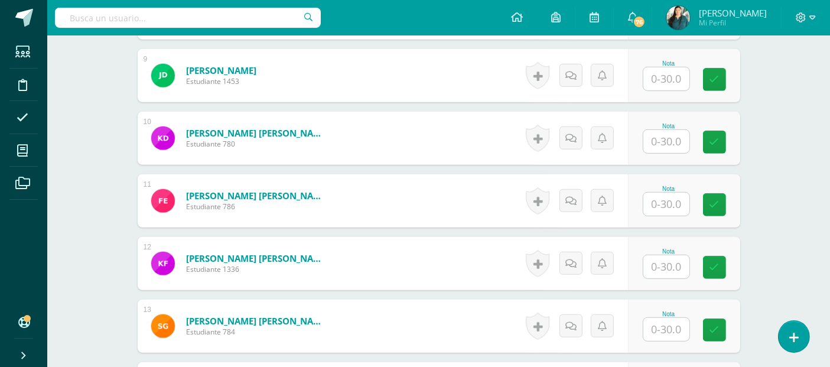
click at [669, 135] on input "text" at bounding box center [666, 141] width 46 height 23
type input "24"
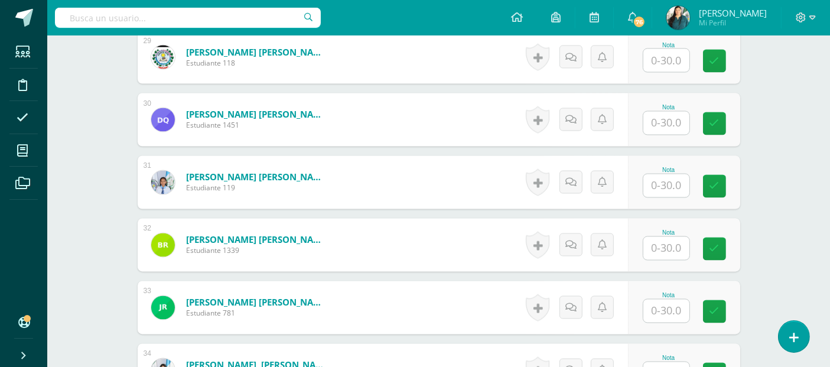
scroll to position [2116, 0]
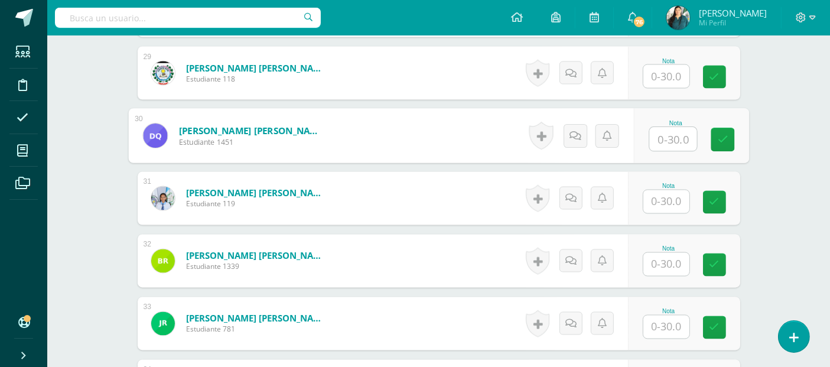
click at [671, 143] on input "text" at bounding box center [672, 140] width 47 height 24
type input "16"
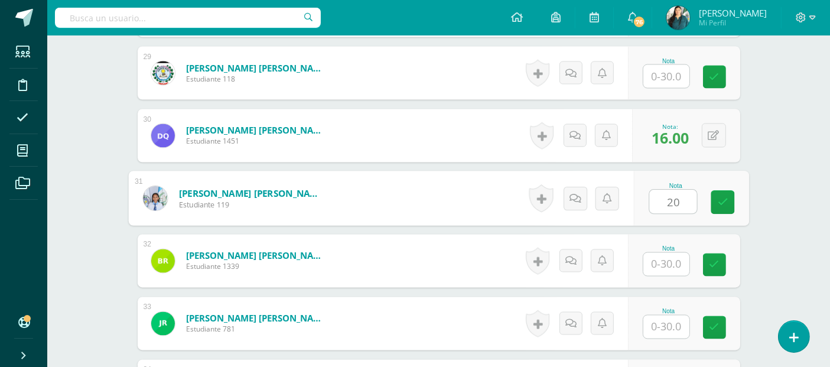
type input "20"
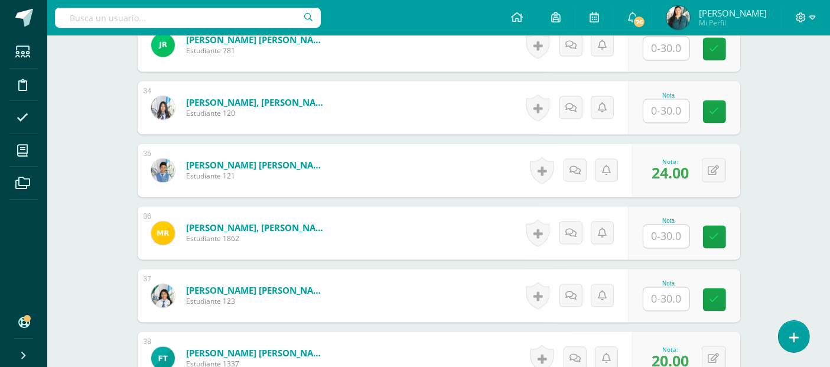
scroll to position [2423, 0]
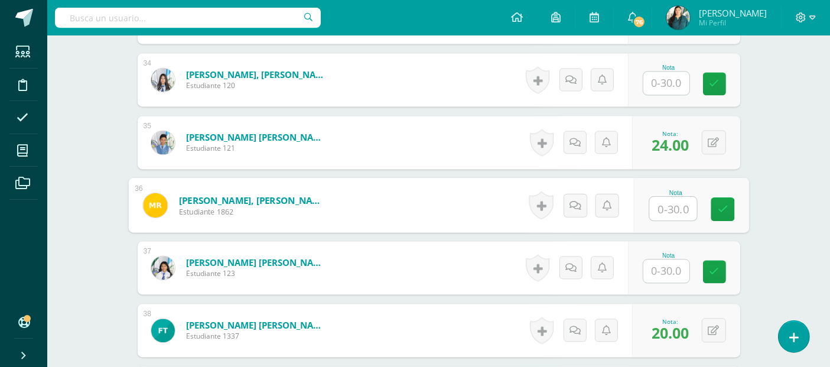
click at [664, 204] on input "text" at bounding box center [672, 209] width 47 height 24
type input "24"
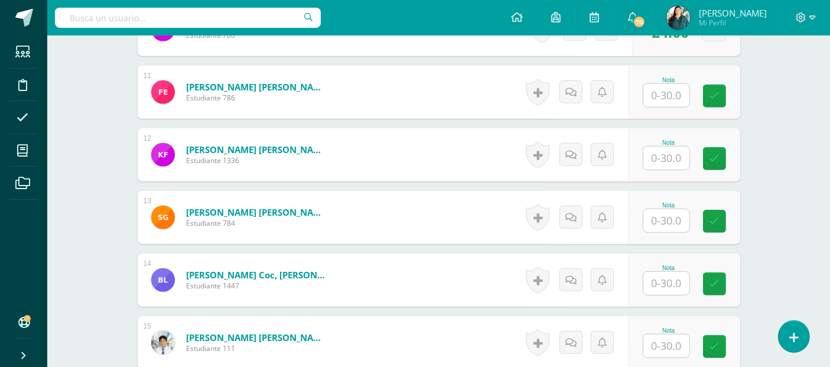
scroll to position [975, 0]
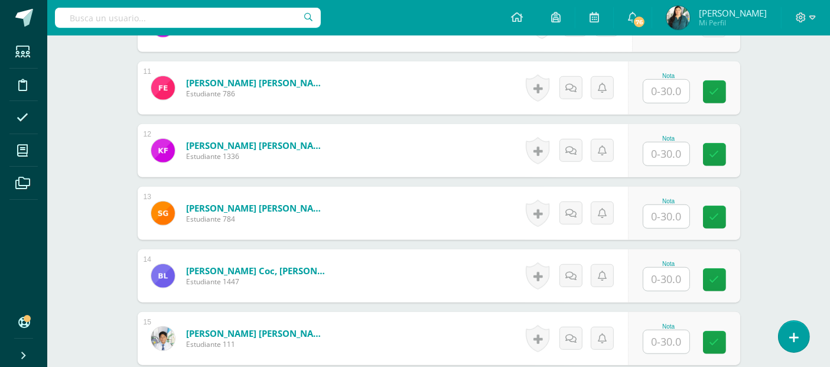
click at [670, 213] on input "text" at bounding box center [666, 216] width 46 height 23
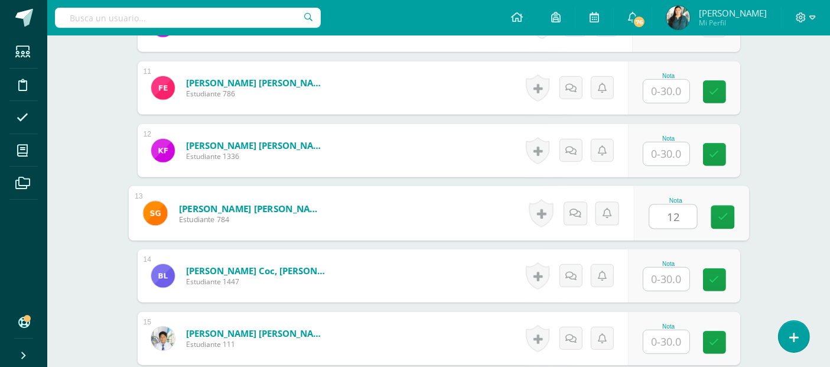
type input "12"
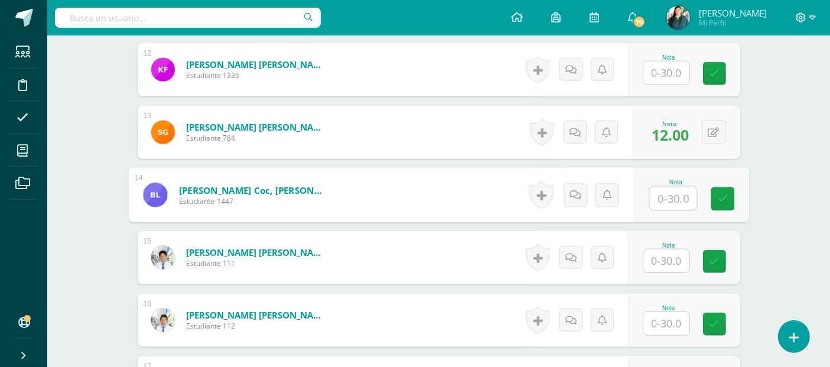
scroll to position [1087, 0]
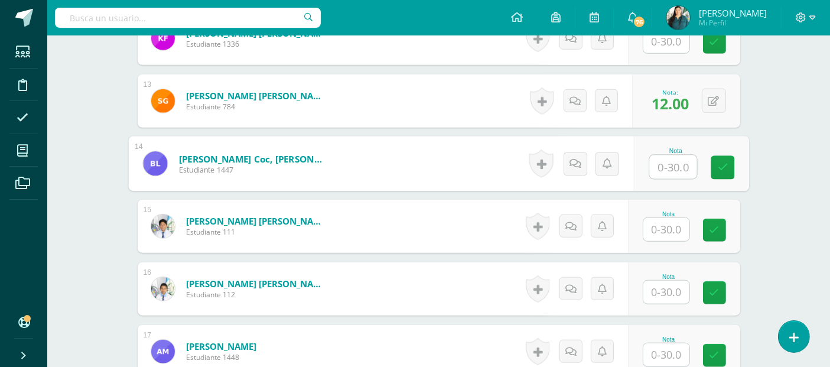
click at [667, 224] on input "text" at bounding box center [666, 229] width 46 height 23
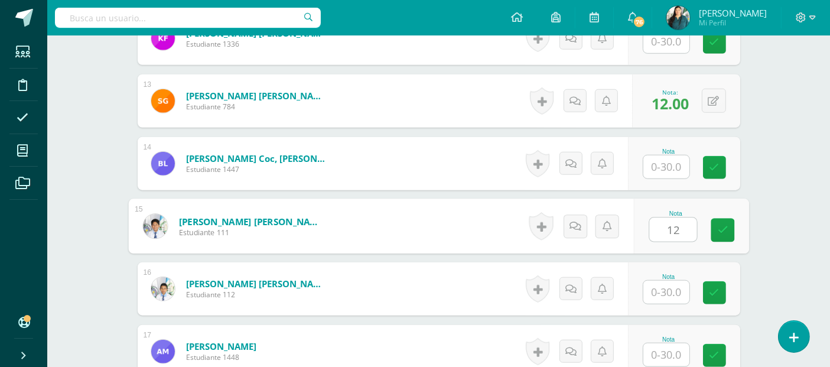
type input "12"
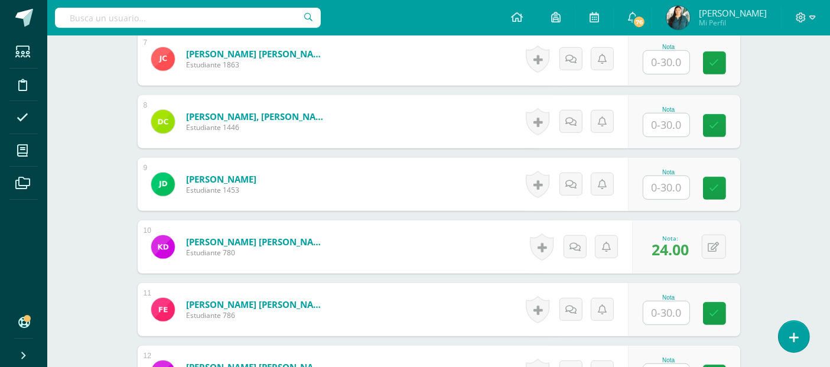
scroll to position [792, 0]
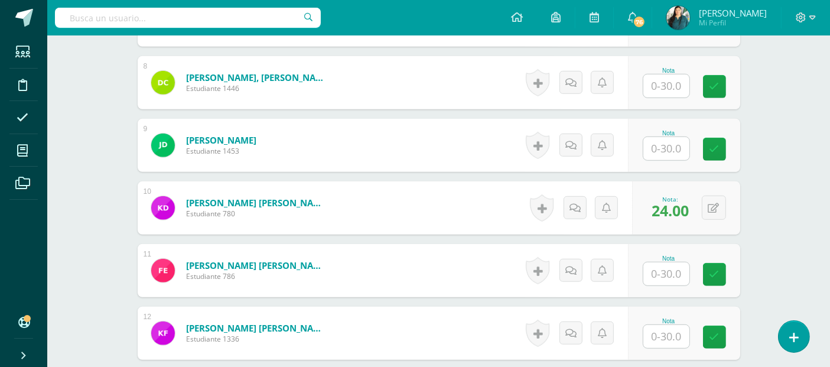
click at [670, 266] on input "text" at bounding box center [666, 273] width 46 height 23
type input "14"
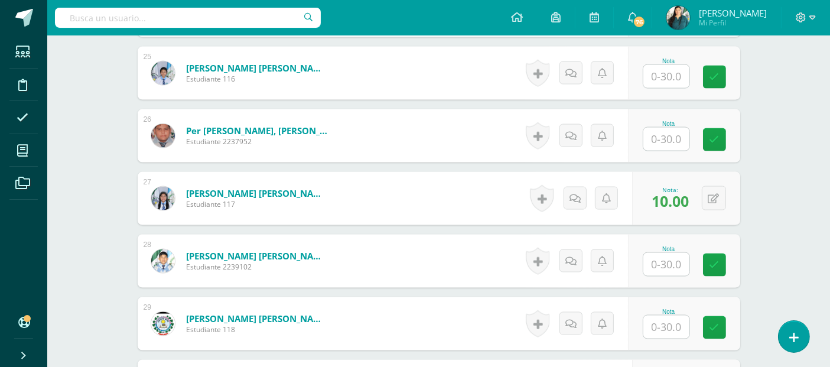
scroll to position [1869, 0]
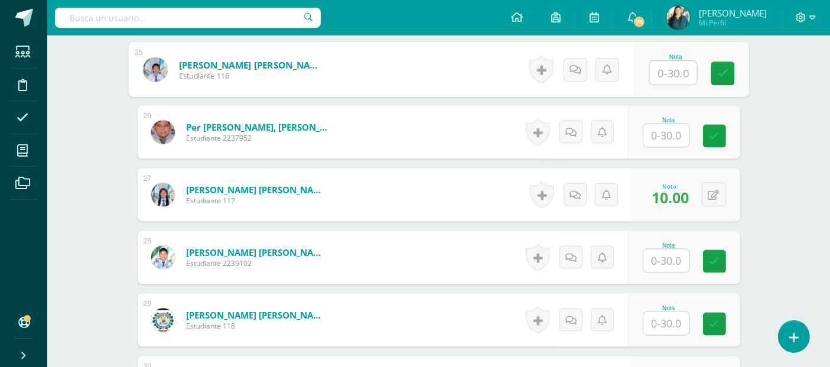
click at [671, 70] on input "text" at bounding box center [672, 73] width 47 height 24
type input "30"
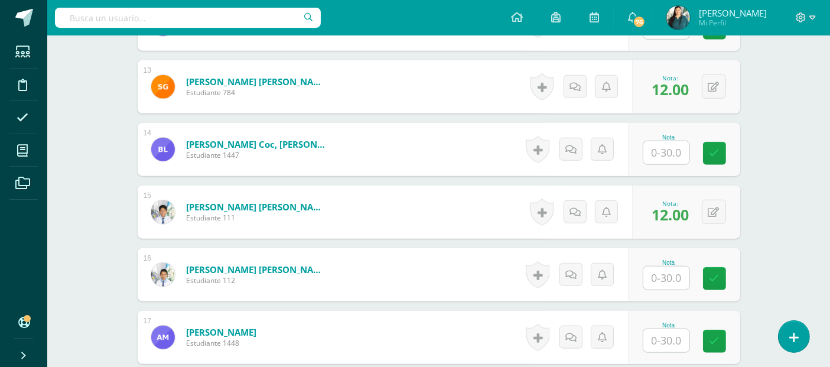
scroll to position [1093, 0]
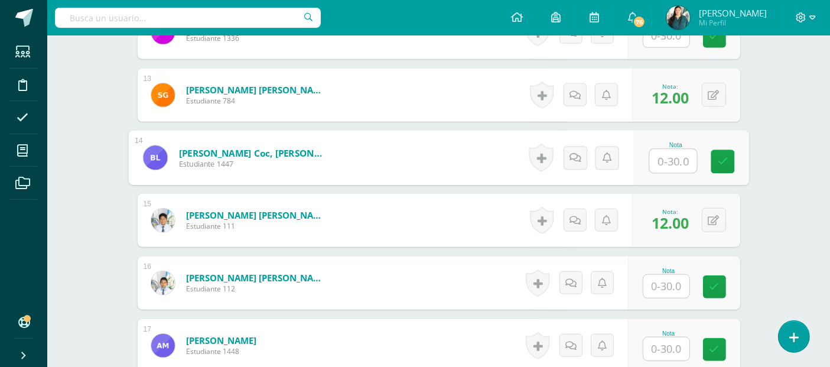
click at [668, 154] on input "text" at bounding box center [672, 161] width 47 height 24
type input "14"
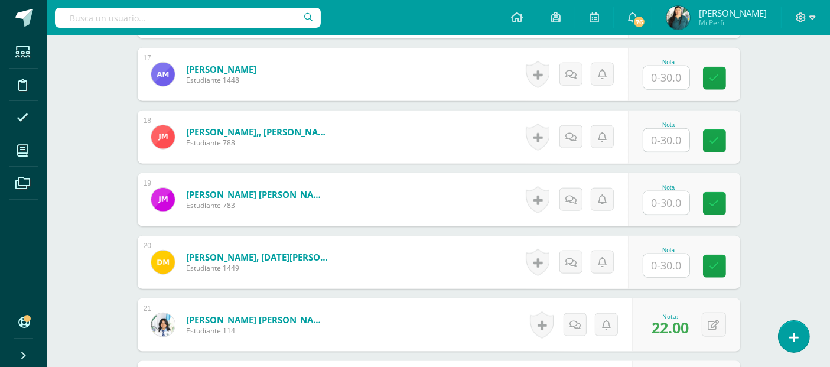
scroll to position [1368, 0]
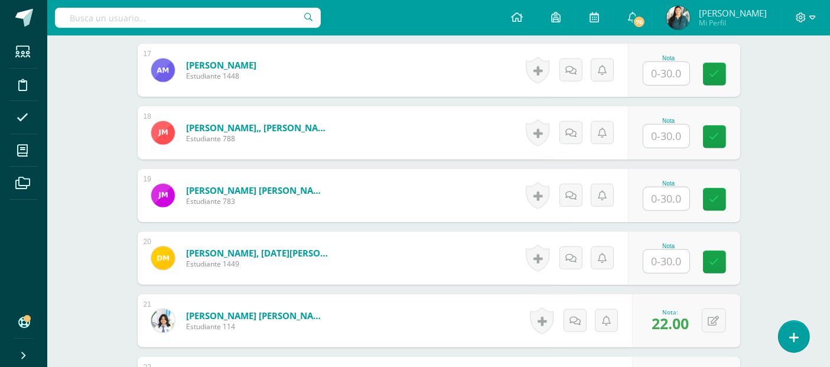
click at [671, 69] on input "text" at bounding box center [666, 73] width 46 height 23
type input "18"
type input "}"
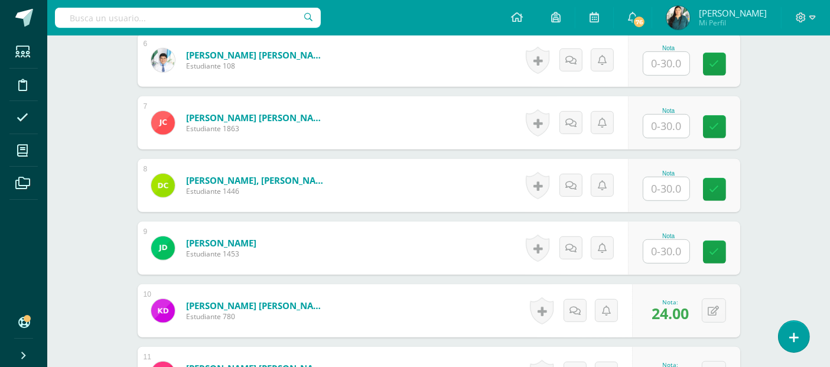
scroll to position [702, 0]
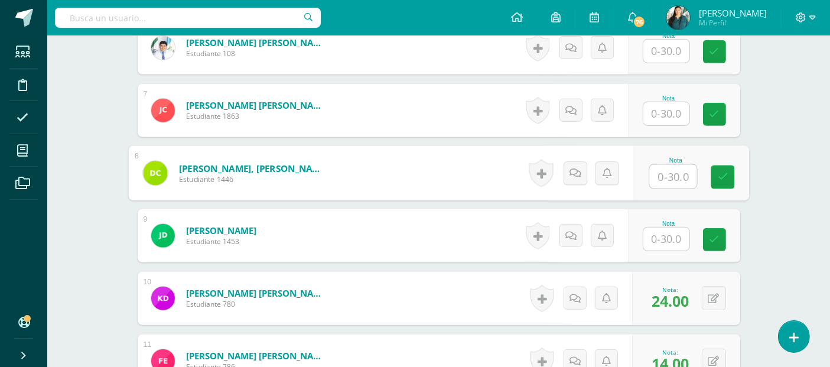
click at [674, 172] on input "text" at bounding box center [672, 177] width 47 height 24
type input "22"
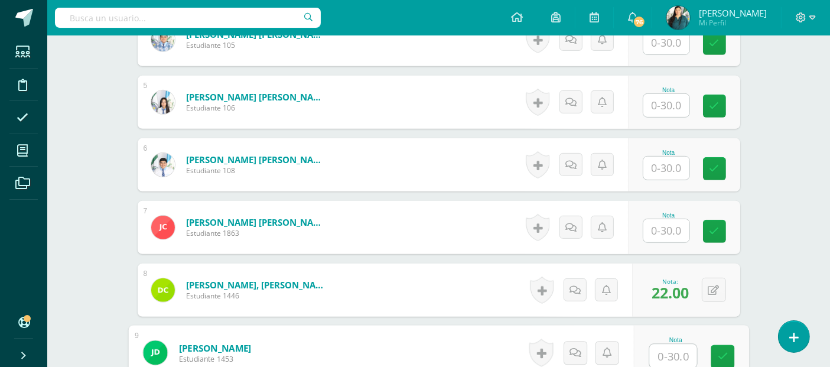
scroll to position [542, 0]
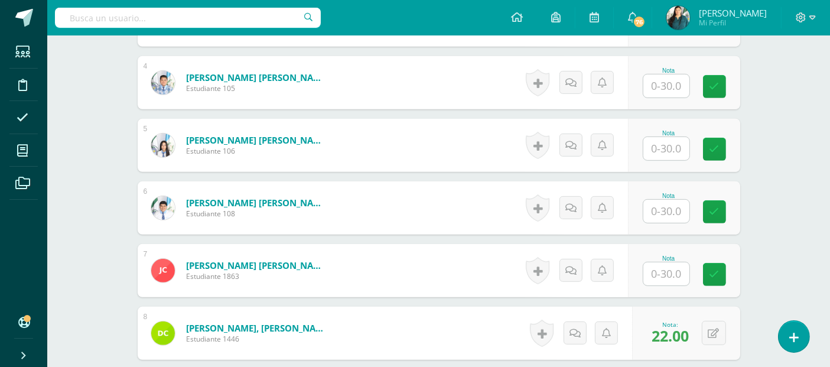
click at [664, 84] on input "text" at bounding box center [666, 85] width 46 height 23
type input "22"
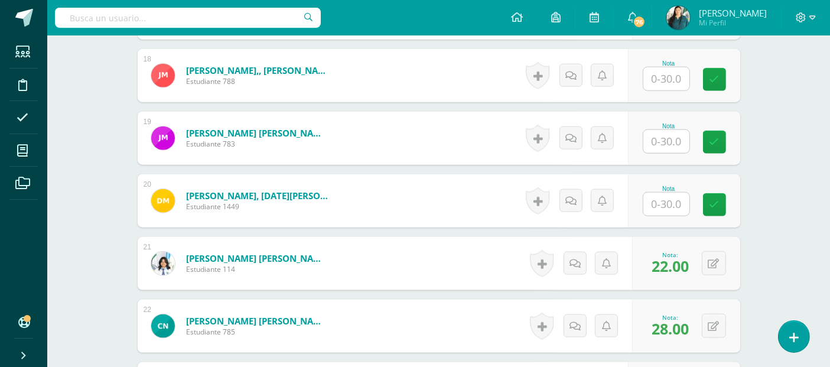
scroll to position [1409, 0]
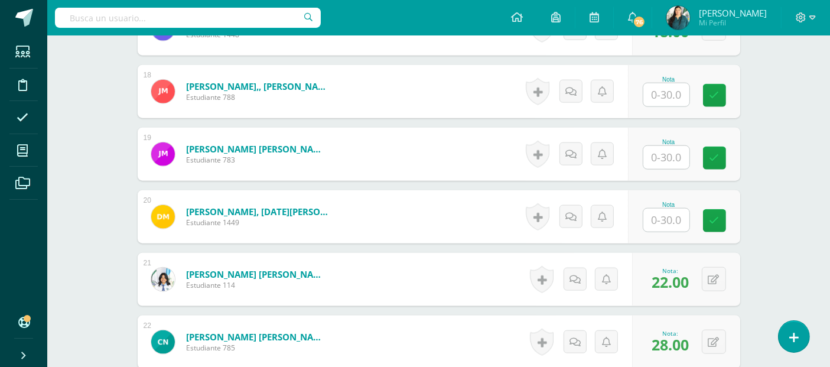
click at [664, 89] on input "text" at bounding box center [666, 94] width 46 height 23
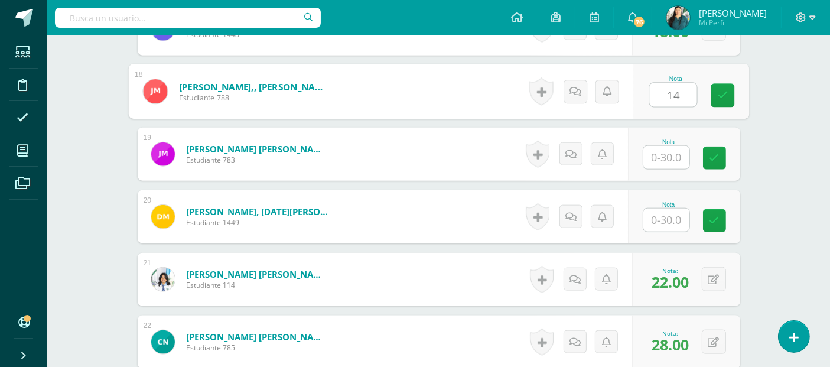
type input "14"
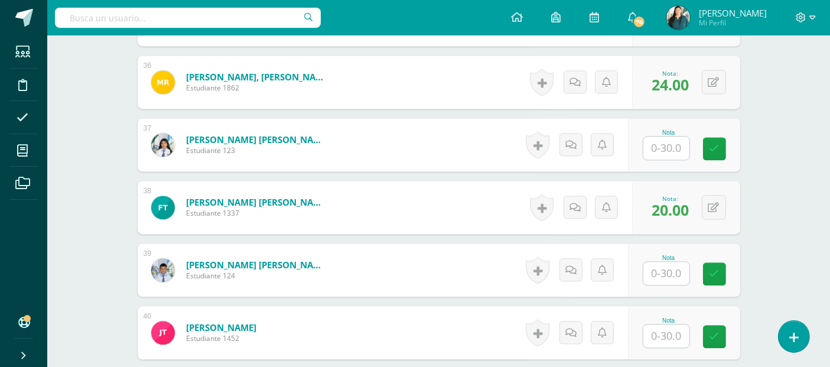
scroll to position [2600, 0]
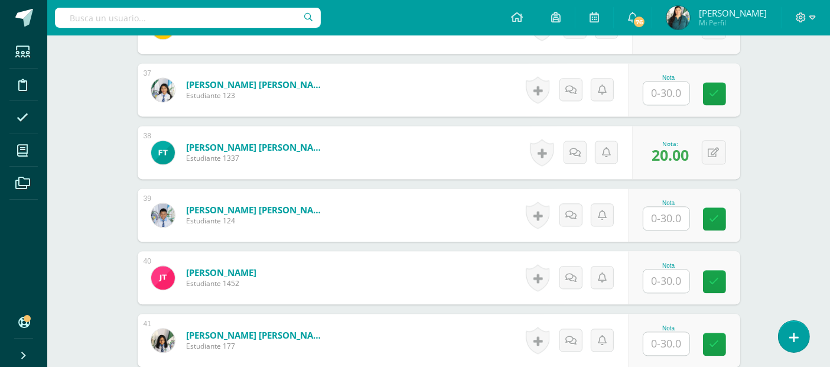
click at [661, 215] on input "text" at bounding box center [666, 218] width 46 height 23
type input "22"
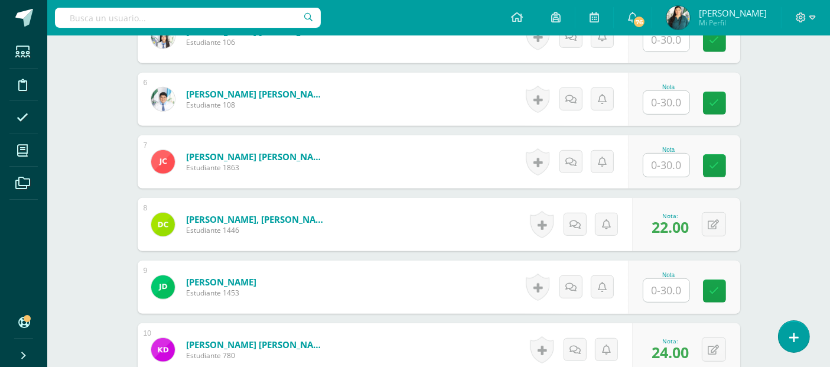
scroll to position [599, 0]
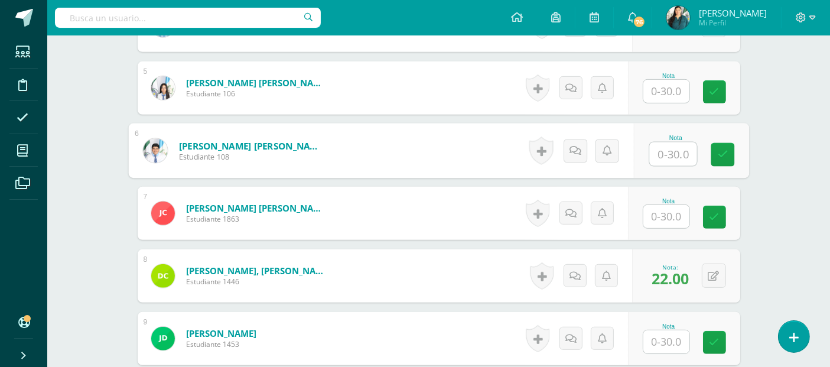
click at [668, 152] on input "text" at bounding box center [672, 154] width 47 height 24
type input "8"
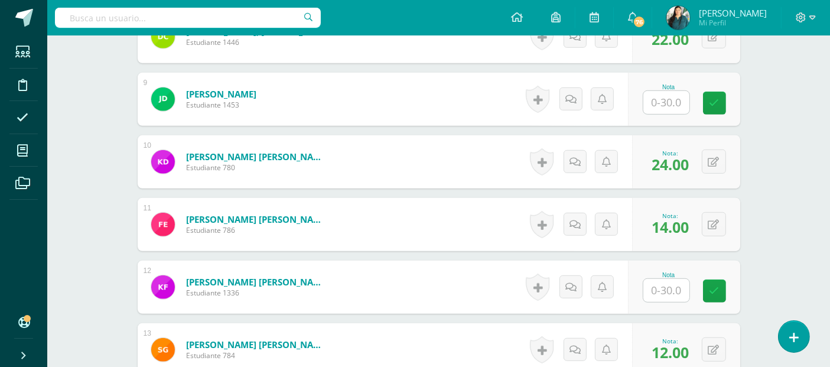
scroll to position [866, 0]
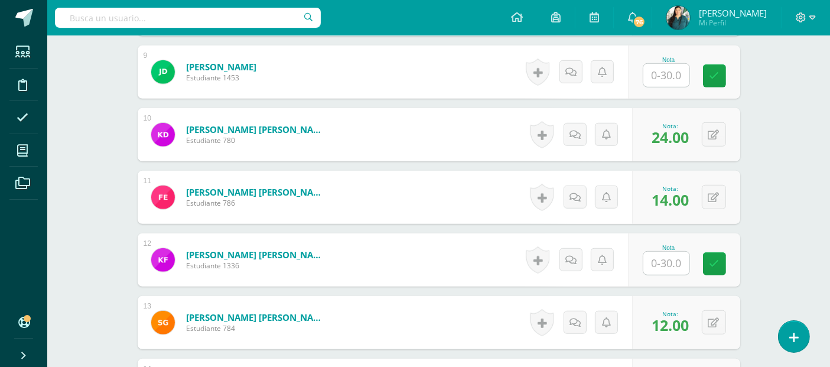
click at [662, 79] on input "text" at bounding box center [666, 75] width 46 height 23
type input "22"
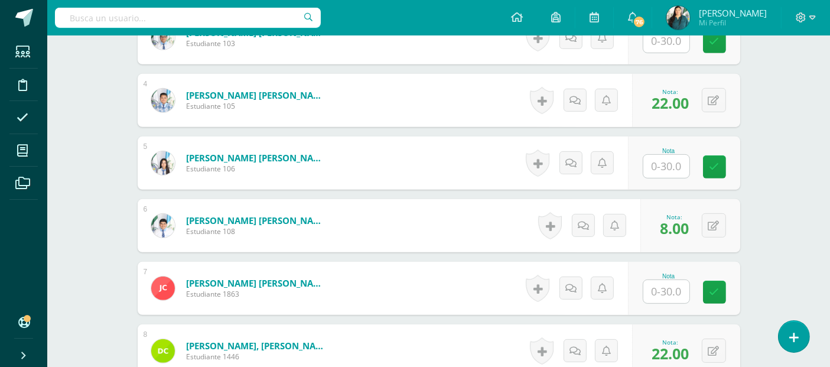
scroll to position [520, 0]
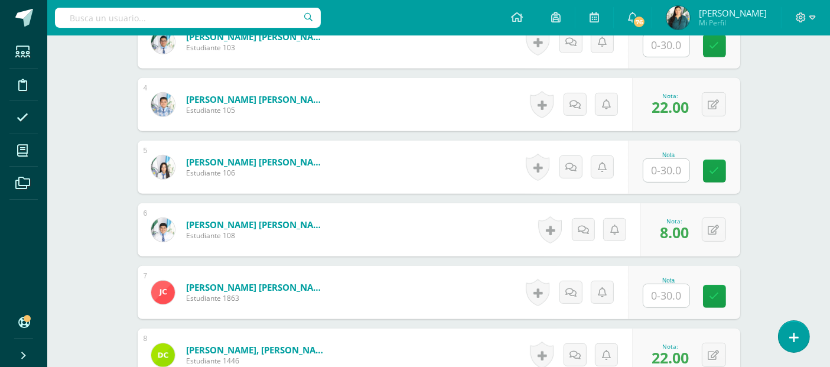
click at [670, 289] on input "text" at bounding box center [666, 295] width 46 height 23
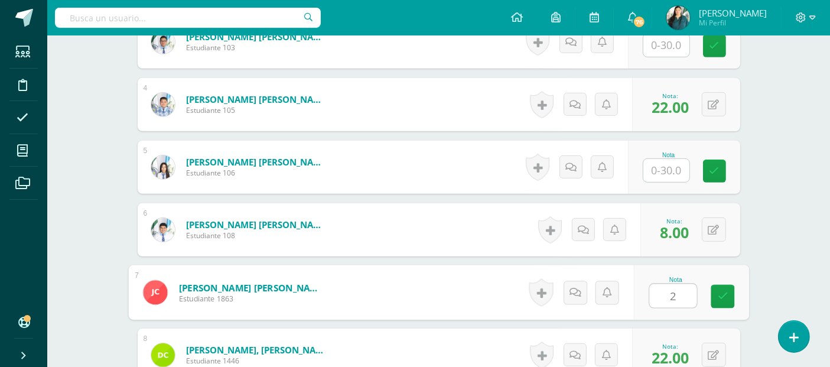
type input "28"
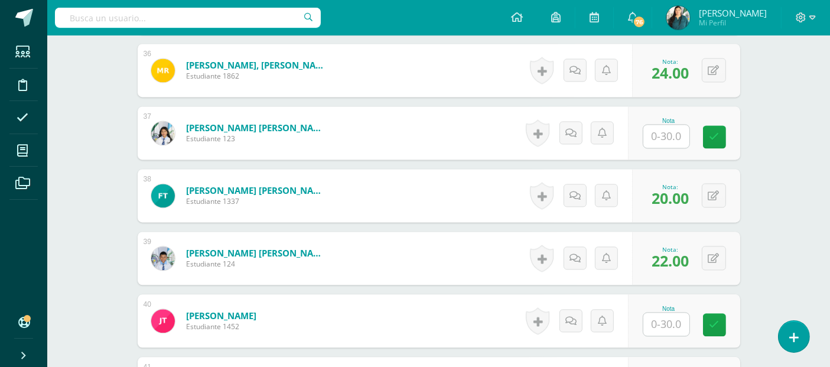
scroll to position [2584, 0]
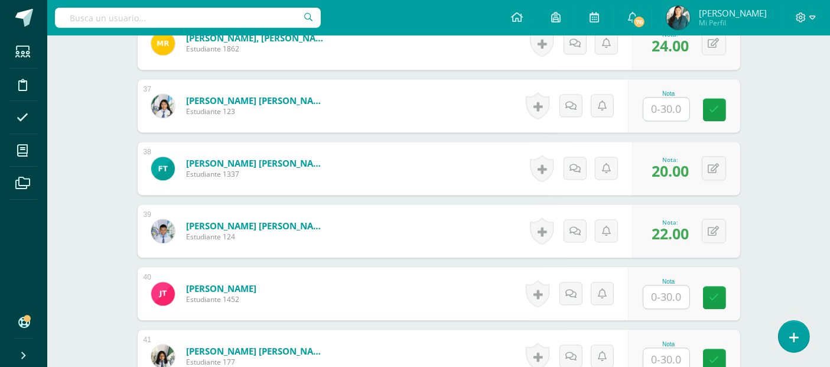
click at [671, 106] on input "text" at bounding box center [666, 108] width 46 height 23
type input "20"
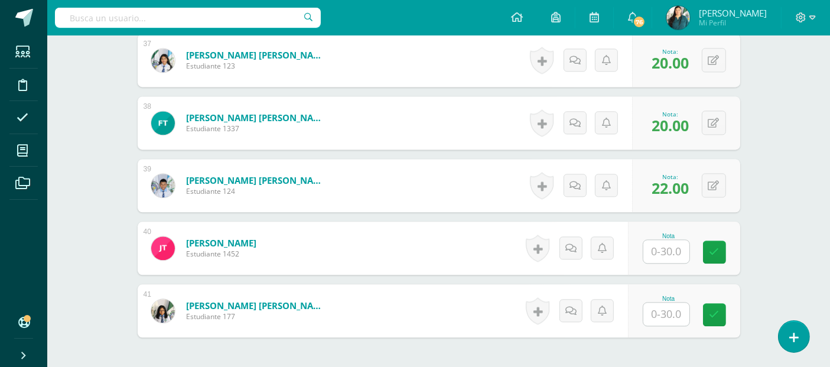
scroll to position [2734, 0]
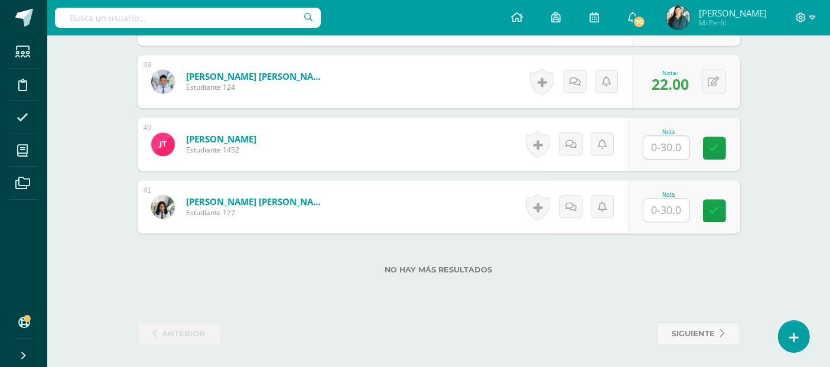
click at [667, 203] on input "text" at bounding box center [666, 209] width 46 height 23
type input "18"
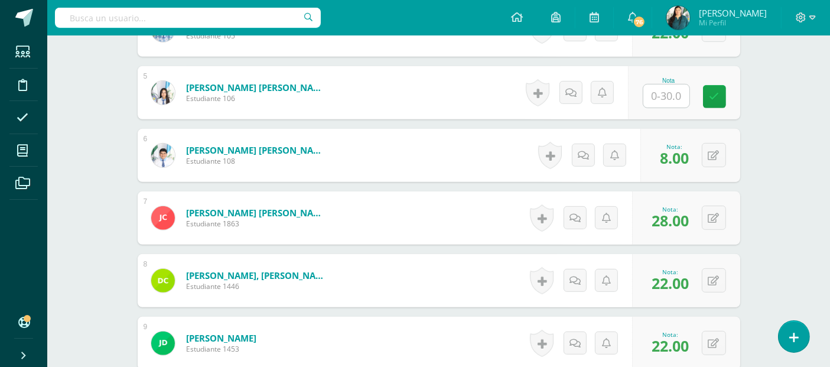
scroll to position [638, 0]
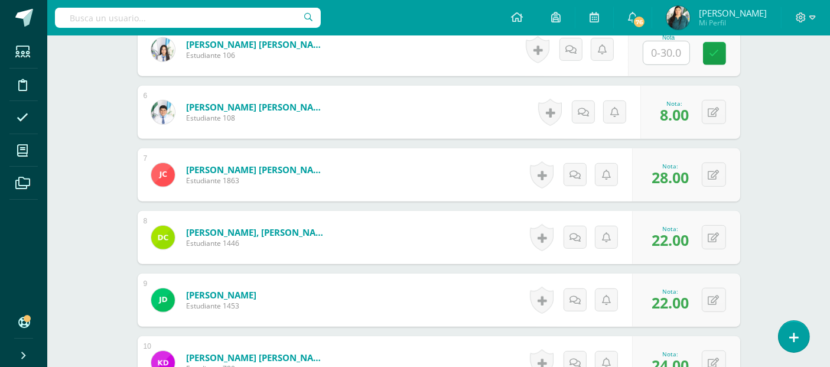
click at [676, 55] on input "text" at bounding box center [666, 52] width 46 height 23
type input "22"
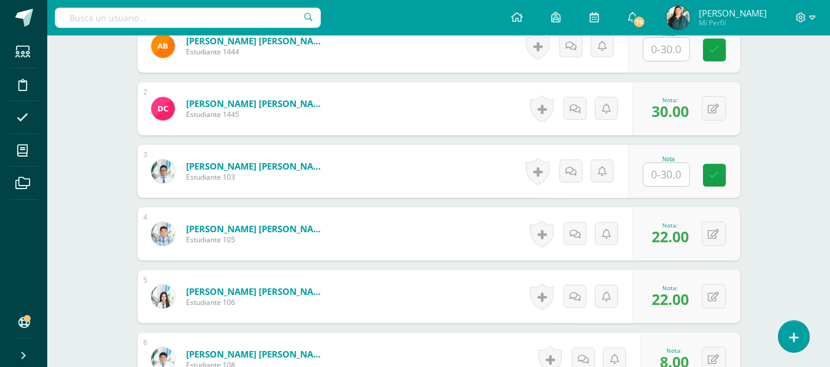
scroll to position [375, 0]
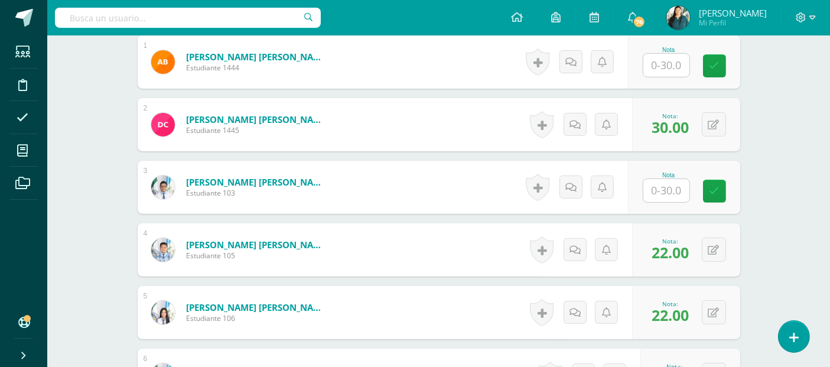
click at [676, 189] on input "text" at bounding box center [666, 190] width 46 height 23
type input "26"
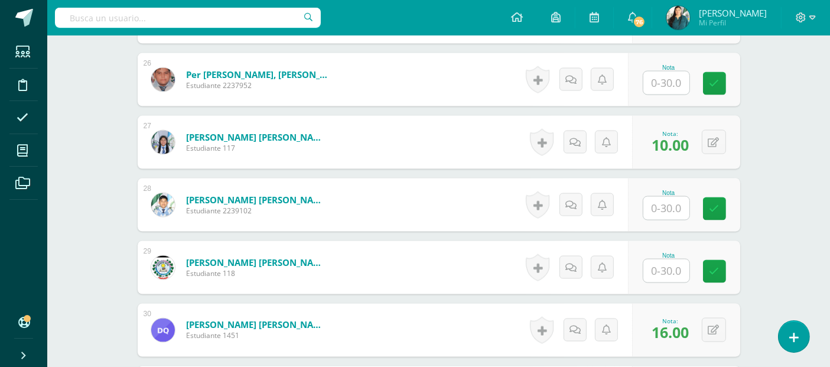
scroll to position [1926, 0]
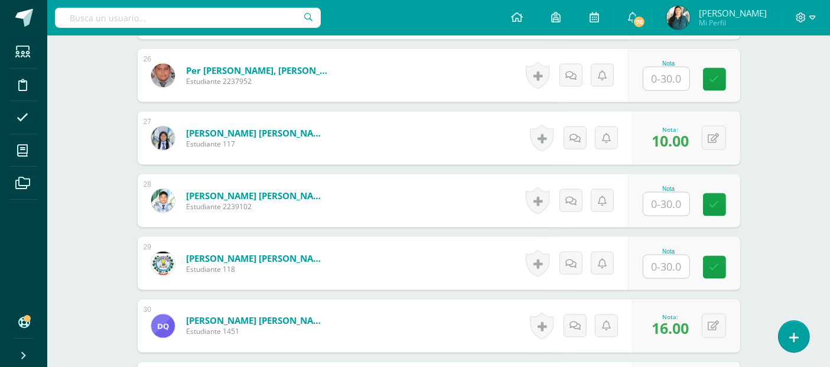
click at [674, 261] on input "text" at bounding box center [666, 266] width 46 height 23
type input "8"
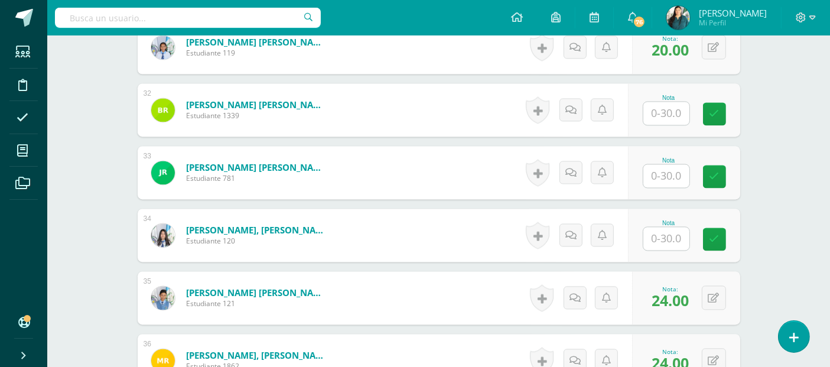
scroll to position [2287, 0]
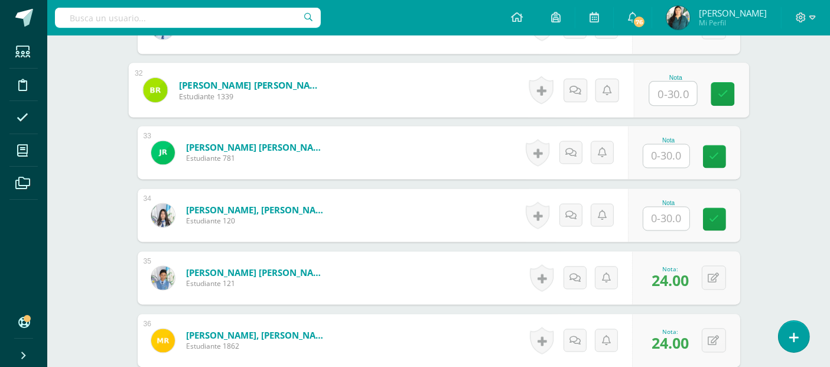
click at [673, 84] on input "text" at bounding box center [672, 93] width 47 height 24
type input "22"
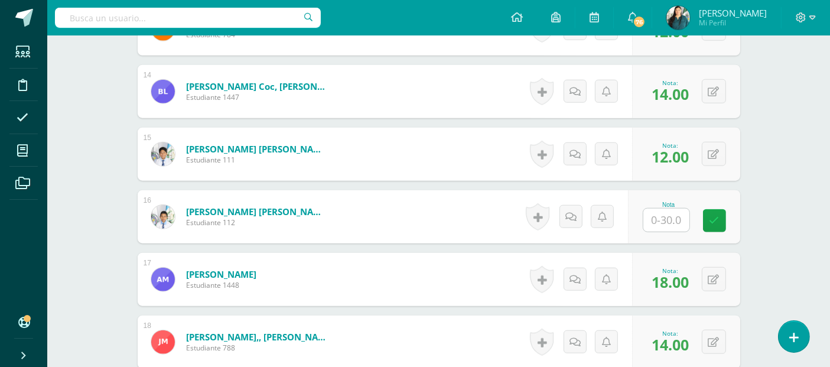
scroll to position [1167, 0]
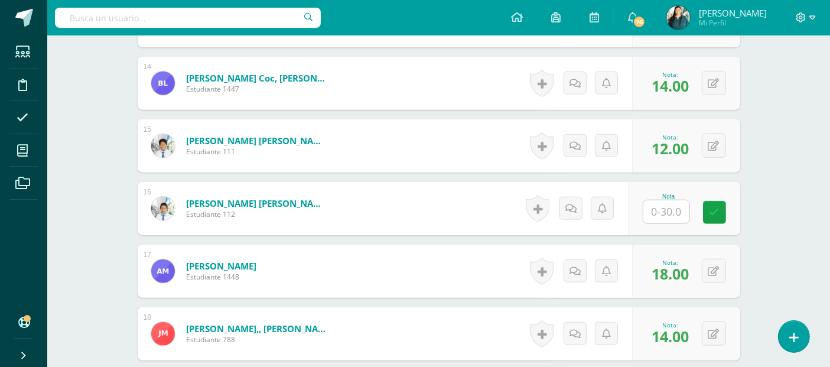
click at [678, 203] on input "text" at bounding box center [666, 211] width 46 height 23
type input "8"
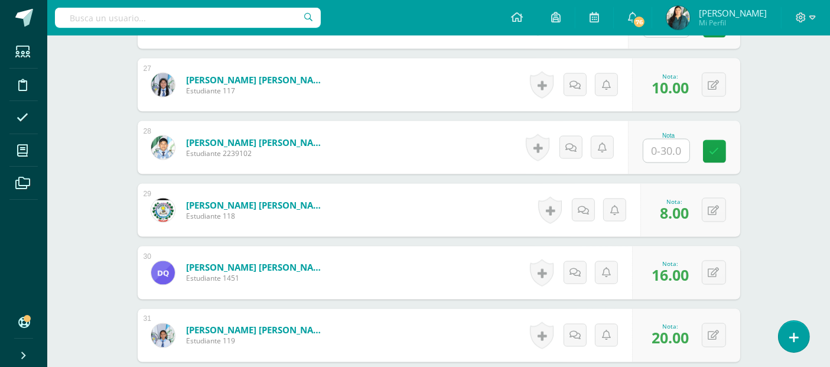
scroll to position [1995, 0]
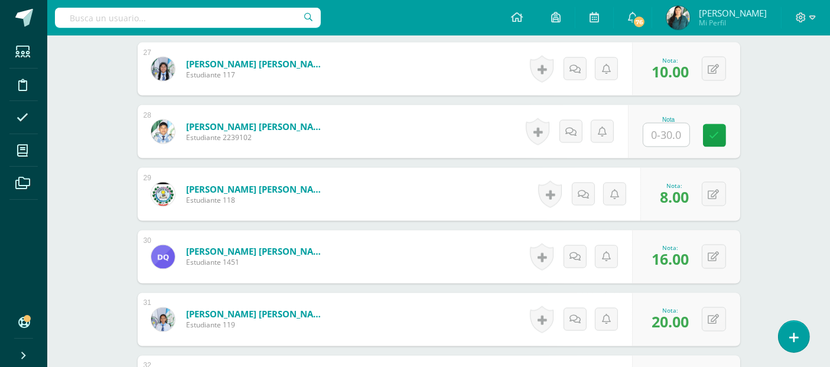
click at [670, 135] on input "text" at bounding box center [666, 134] width 46 height 23
type input "22"
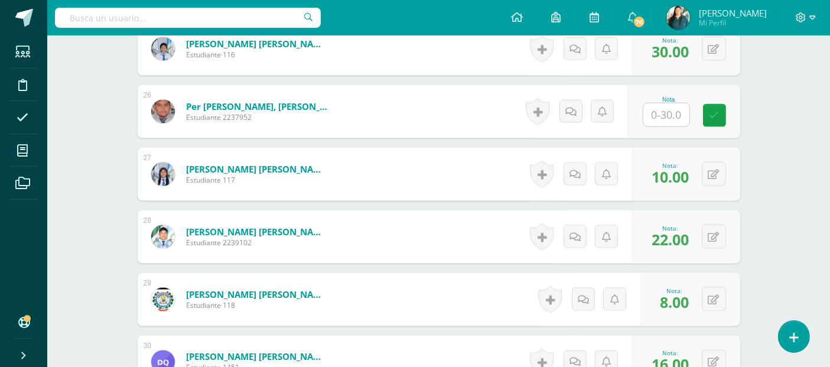
scroll to position [1874, 0]
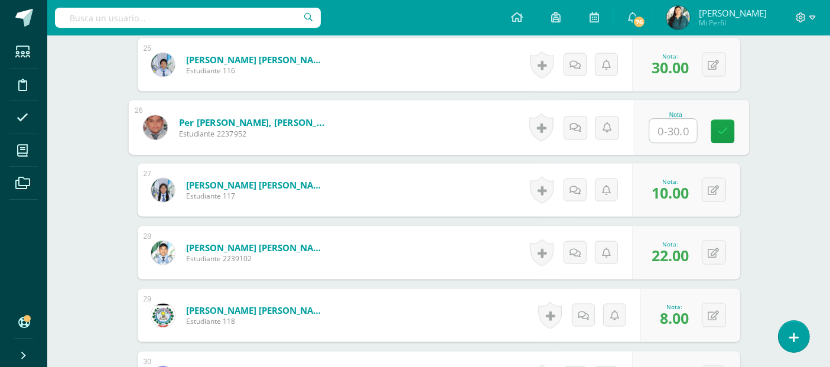
click at [668, 132] on input "text" at bounding box center [672, 131] width 47 height 24
type input "26"
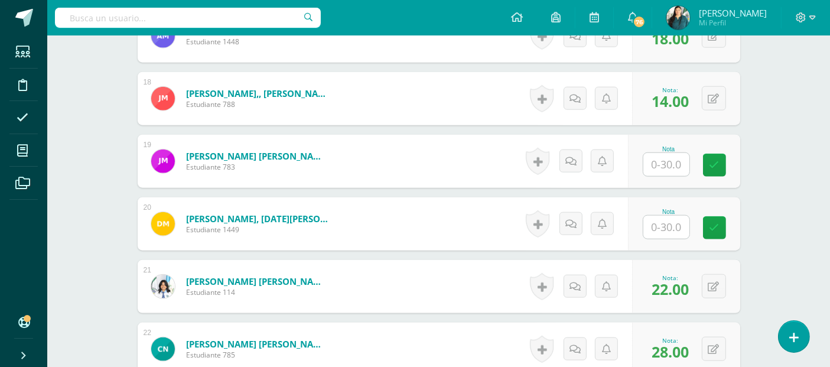
scroll to position [1414, 0]
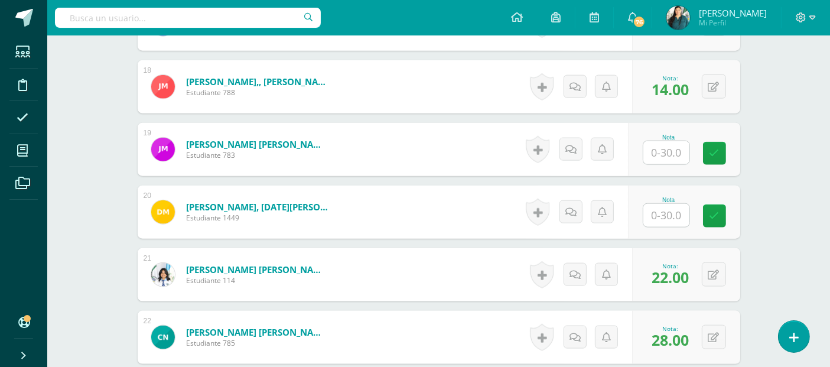
click at [676, 210] on input "text" at bounding box center [666, 215] width 46 height 23
type input "10"
click at [663, 151] on input "text" at bounding box center [666, 152] width 46 height 23
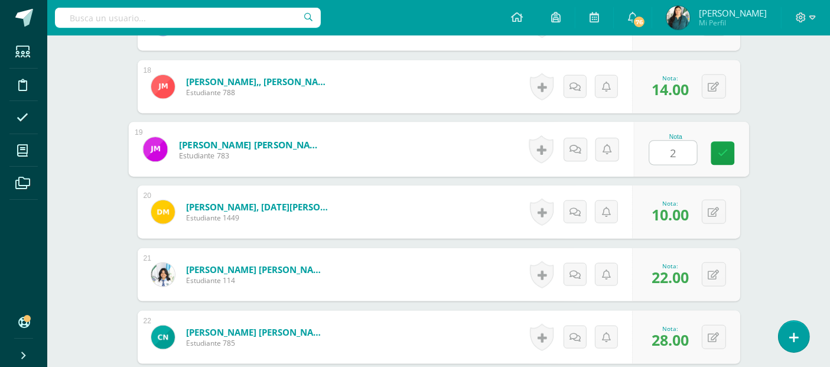
type input "24"
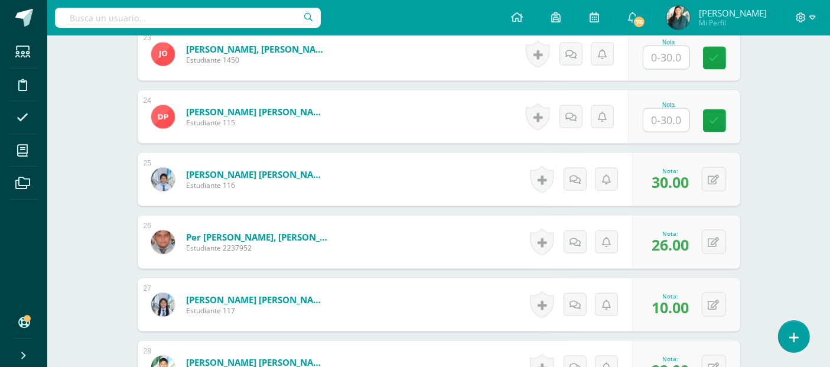
scroll to position [1736, 0]
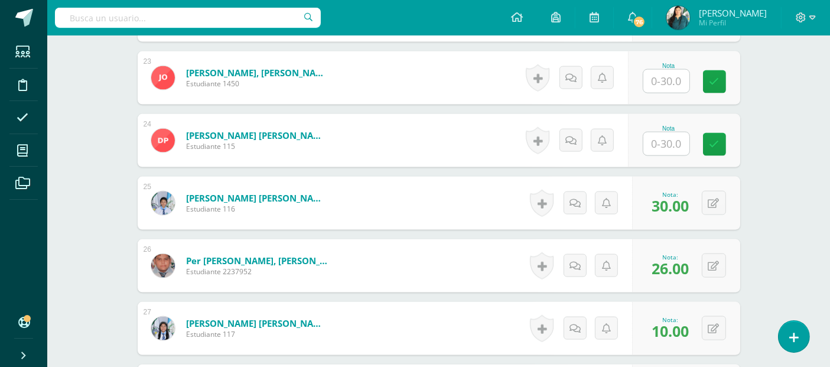
click at [673, 141] on input "text" at bounding box center [666, 143] width 46 height 23
type input "18"
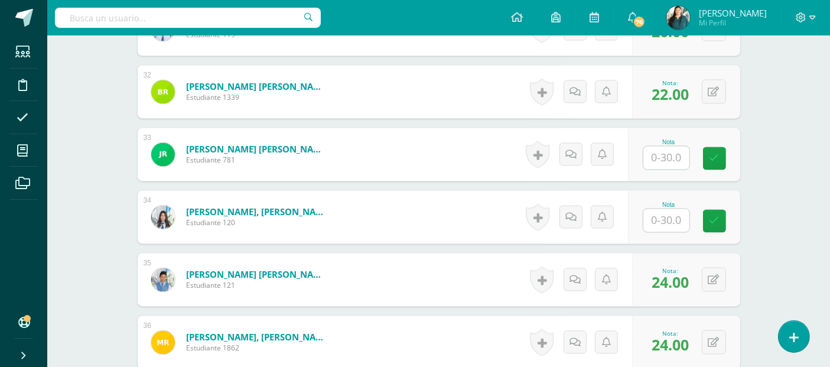
scroll to position [2281, 0]
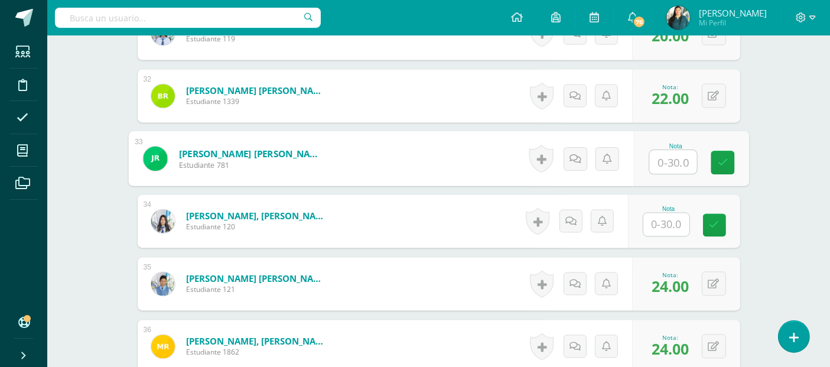
click at [662, 158] on input "text" at bounding box center [672, 162] width 47 height 24
type input "20"
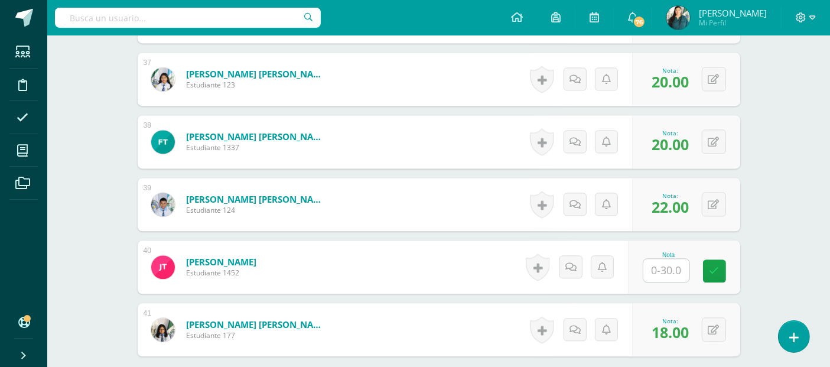
scroll to position [2623, 0]
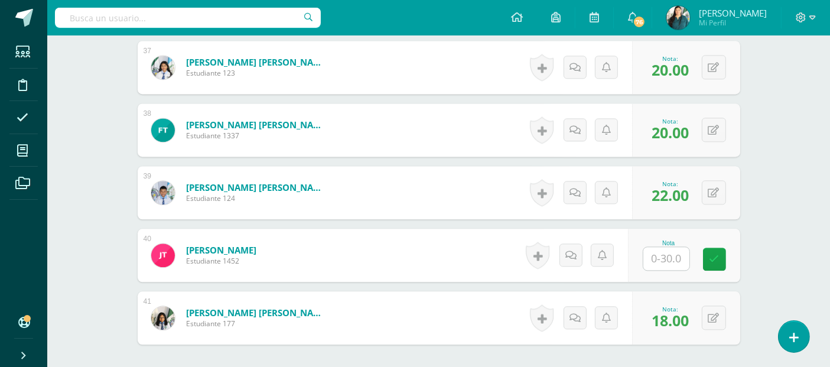
click at [665, 256] on input "text" at bounding box center [666, 258] width 46 height 23
type input "18"
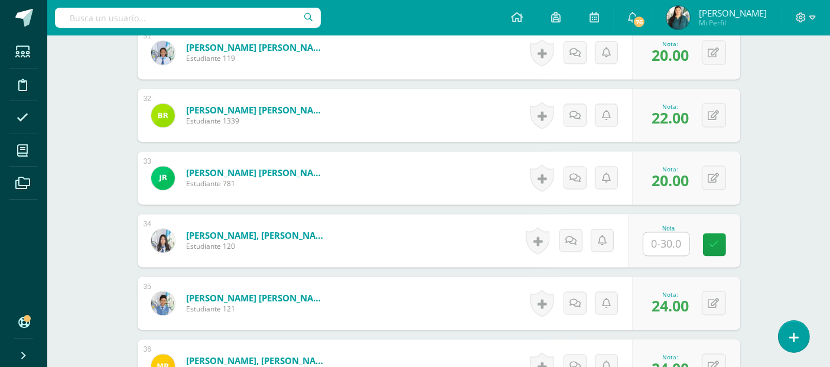
scroll to position [2234, 0]
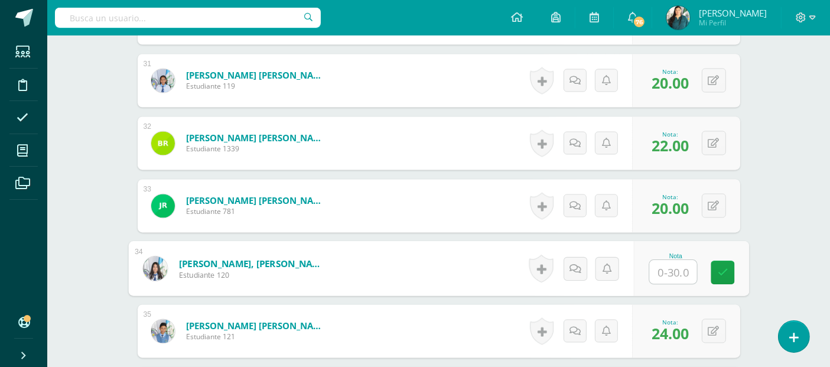
click at [671, 269] on input "text" at bounding box center [672, 272] width 47 height 24
type input "26"
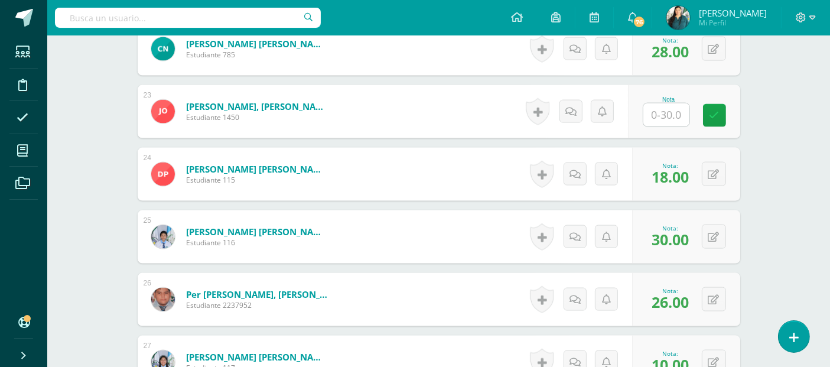
scroll to position [1695, 0]
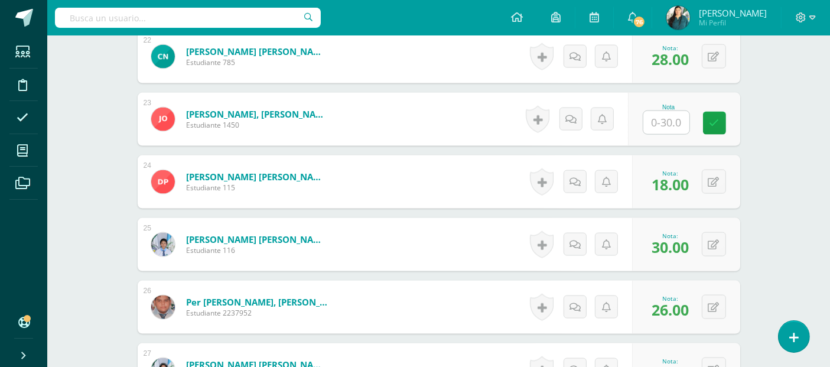
click at [665, 117] on input "text" at bounding box center [666, 122] width 46 height 23
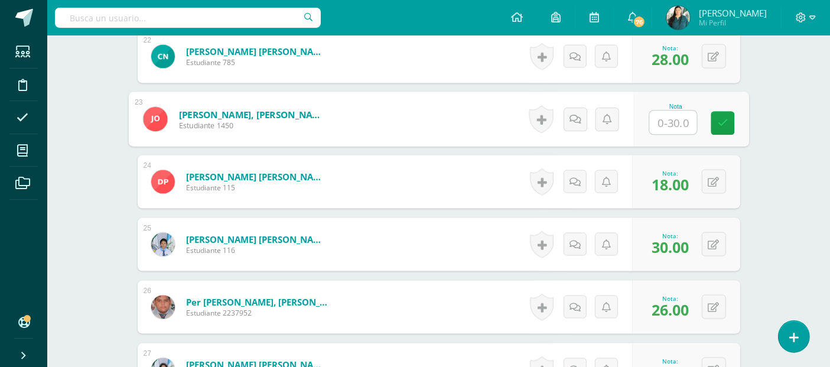
type input "8"
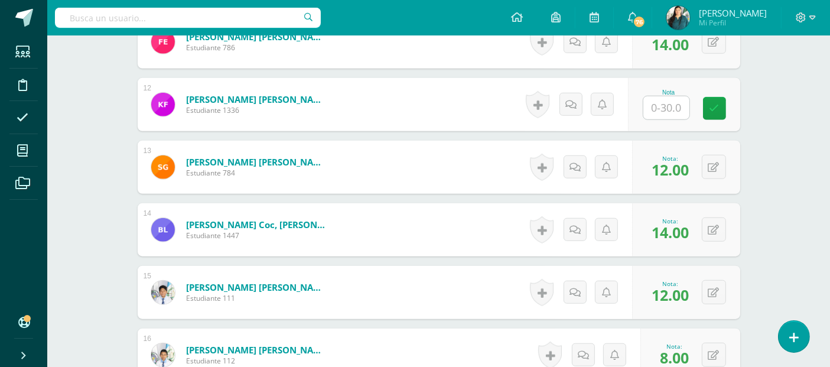
scroll to position [990, 0]
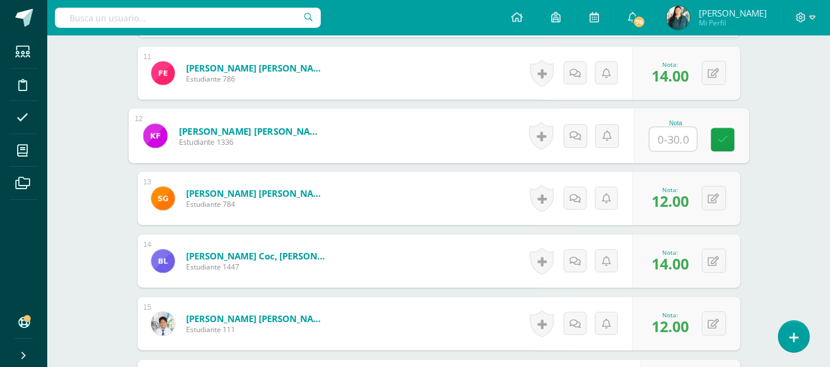
click at [676, 139] on input "text" at bounding box center [672, 140] width 47 height 24
type input "16"
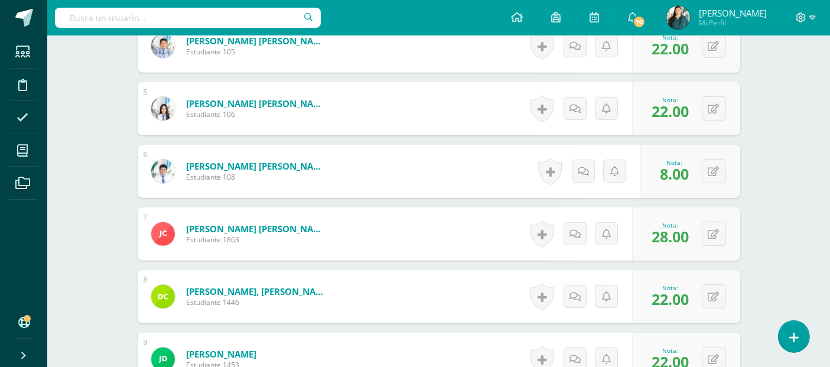
scroll to position [0, 0]
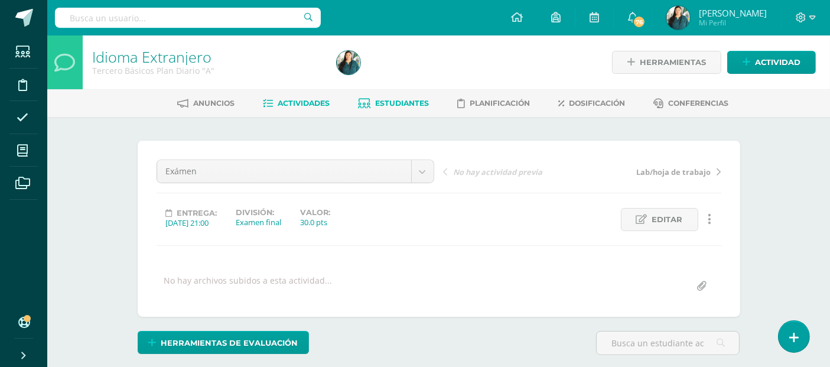
click at [391, 100] on span "Estudiantes" at bounding box center [402, 103] width 54 height 9
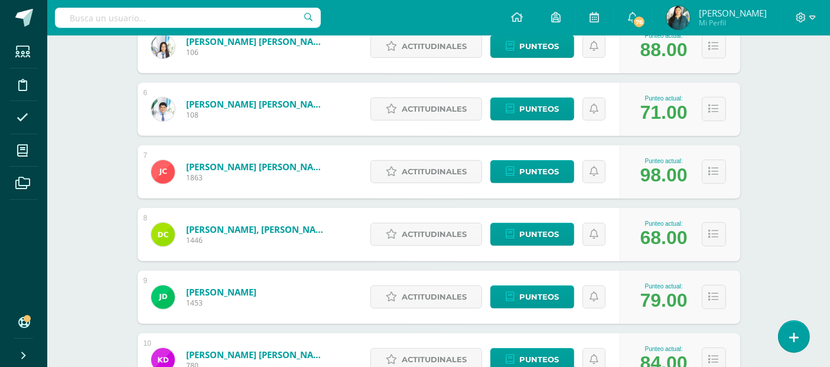
scroll to position [580, 0]
